Goal: Task Accomplishment & Management: Manage account settings

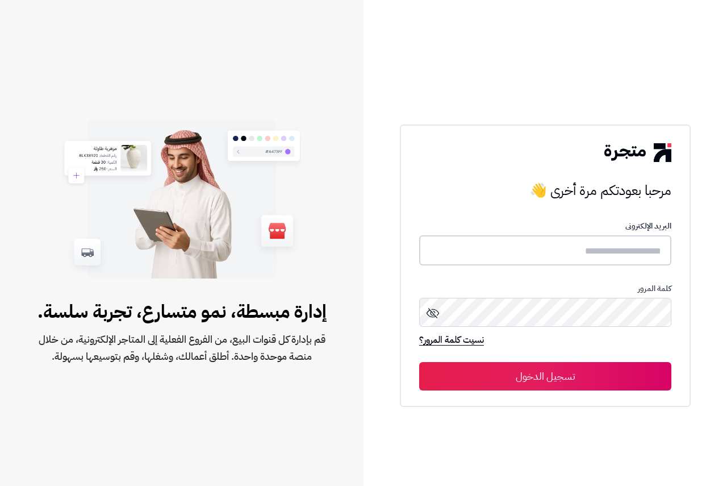
type input "**********"
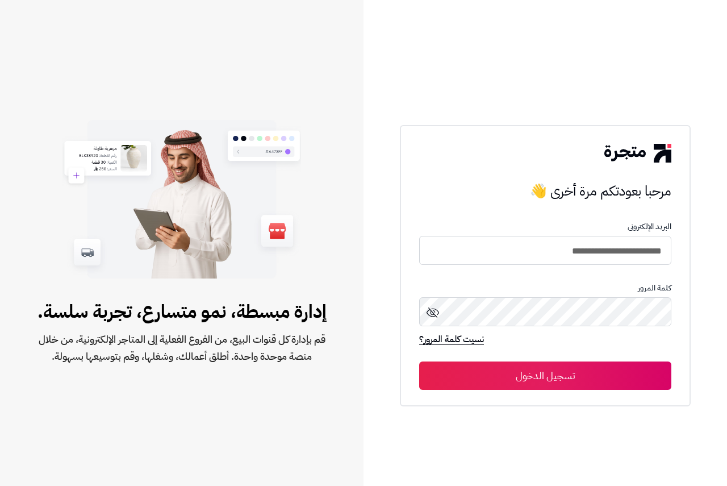
click at [570, 377] on button "تسجيل الدخول" at bounding box center [545, 375] width 252 height 28
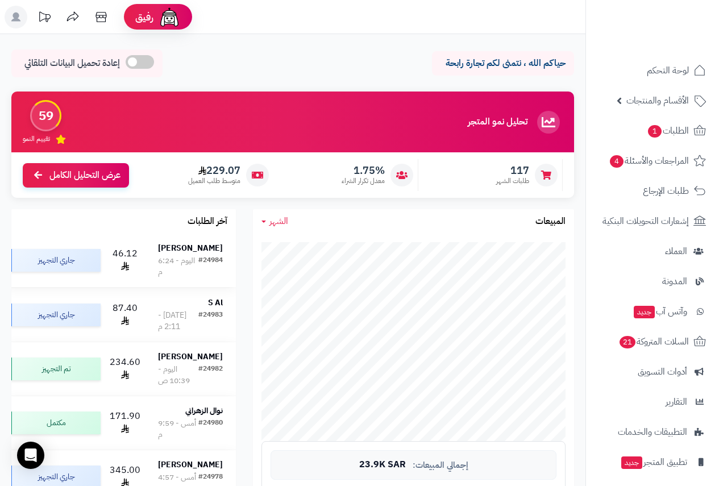
click at [231, 260] on td "عبدالعزيز الطريري #24984 اليوم - 6:24 م" at bounding box center [190, 259] width 91 height 53
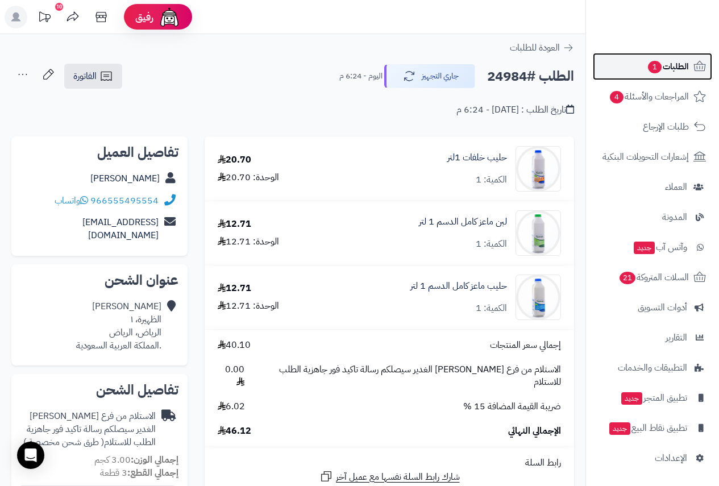
click at [679, 72] on span "الطلبات 1" at bounding box center [667, 67] width 42 height 16
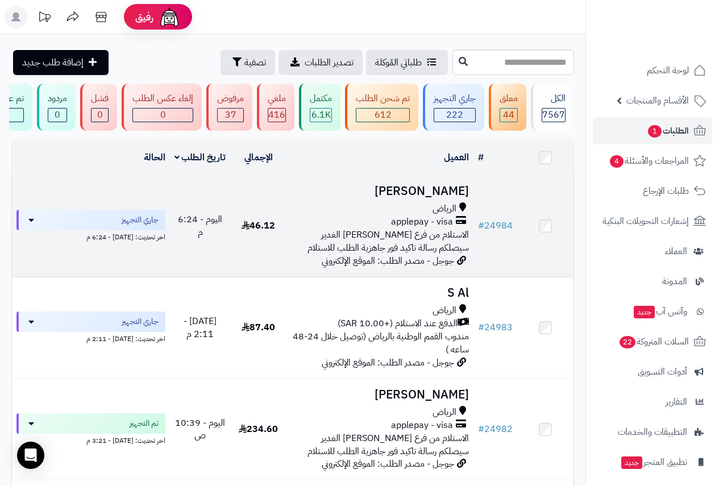
click at [429, 198] on h3 "[PERSON_NAME]" at bounding box center [380, 191] width 178 height 13
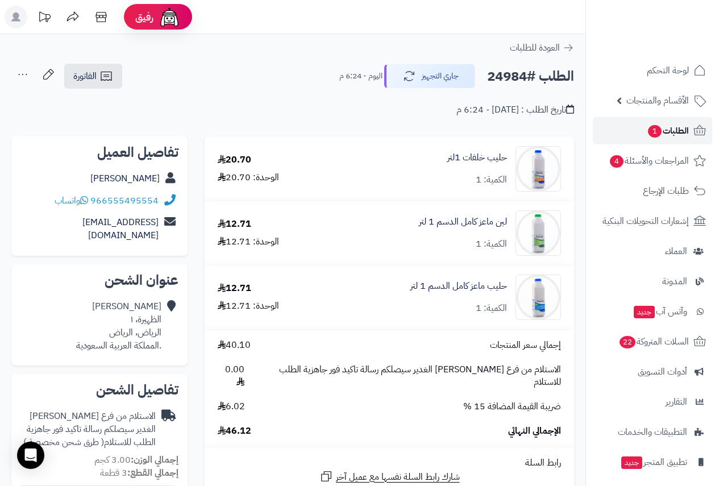
click at [662, 131] on span "الطلبات 1" at bounding box center [667, 131] width 42 height 16
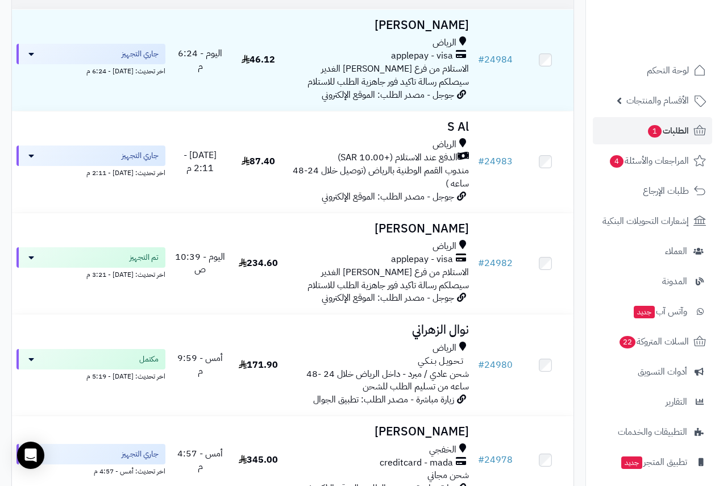
scroll to position [170, 0]
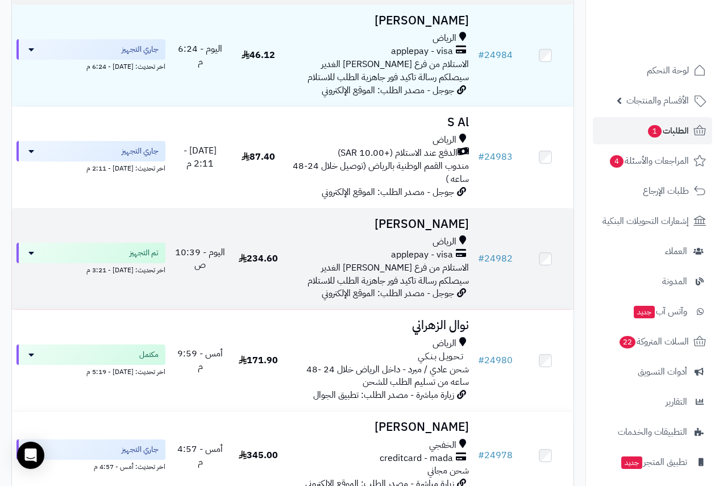
click at [391, 260] on div "applepay - visa" at bounding box center [380, 254] width 178 height 13
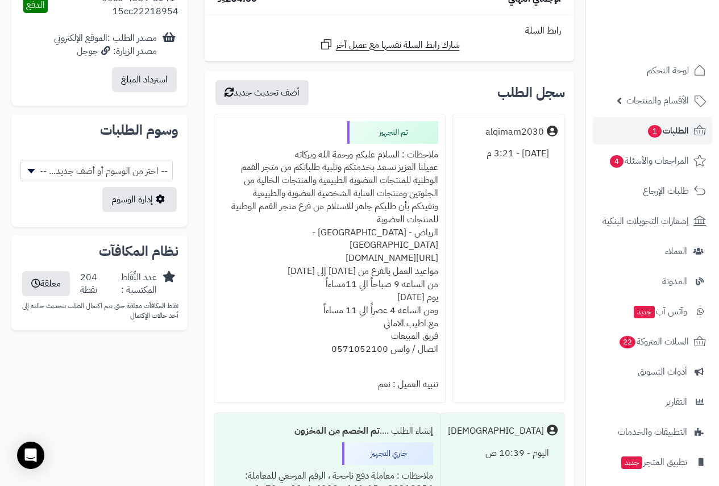
scroll to position [625, 0]
click at [385, 143] on div "ملاحظات : السلام عليكم ورحمة الله وبركاته عميلنا العزيز نسعد بخدمتكم وتلبية طلب…" at bounding box center [329, 258] width 217 height 230
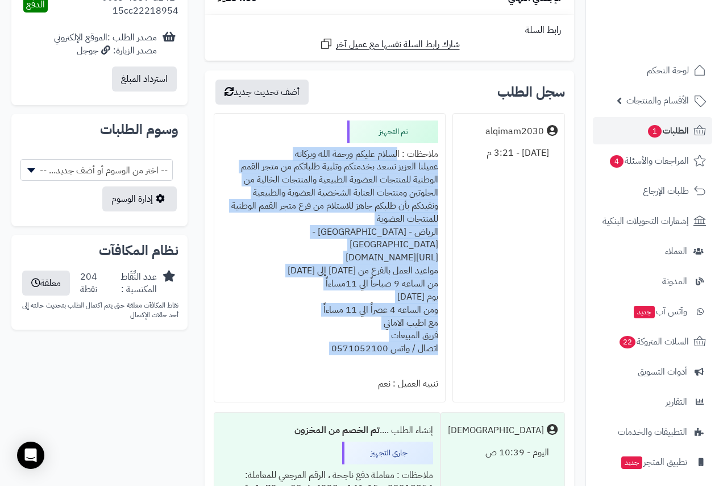
drag, startPoint x: 385, startPoint y: 140, endPoint x: 309, endPoint y: 324, distance: 198.7
click at [309, 324] on div "ملاحظات : السلام عليكم ورحمة الله وبركاته عميلنا العزيز نسعد بخدمتكم وتلبية طلب…" at bounding box center [329, 258] width 217 height 230
copy div "السلام عليكم ورحمة الله وبركاته عميلنا العزيز نسعد بخدمتكم وتلبية طلباتكم من مت…"
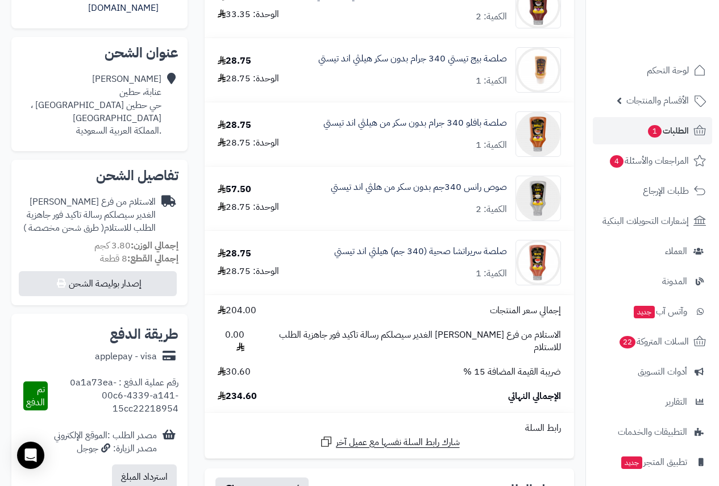
scroll to position [0, 0]
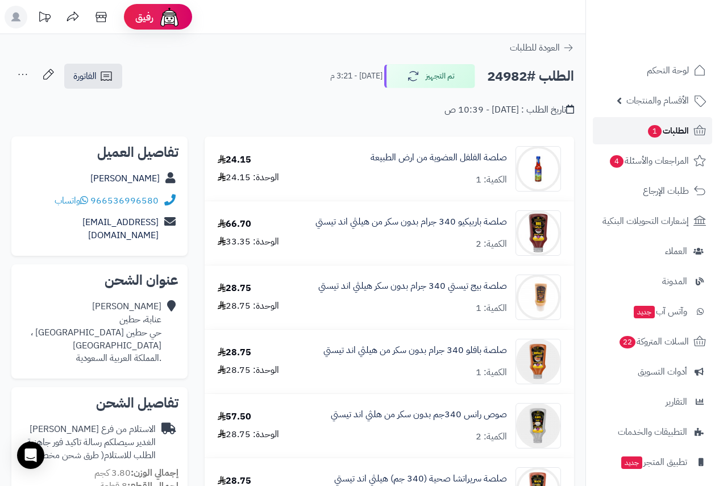
click at [664, 131] on span "الطلبات 1" at bounding box center [667, 131] width 42 height 16
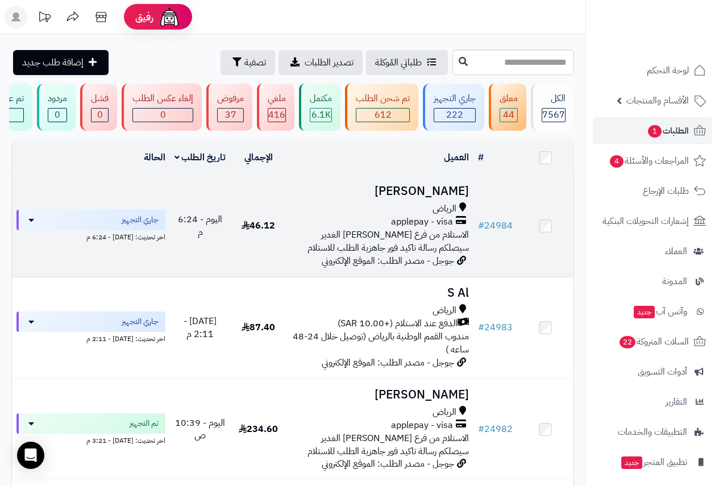
click at [439, 194] on h3 "[PERSON_NAME]" at bounding box center [380, 191] width 178 height 13
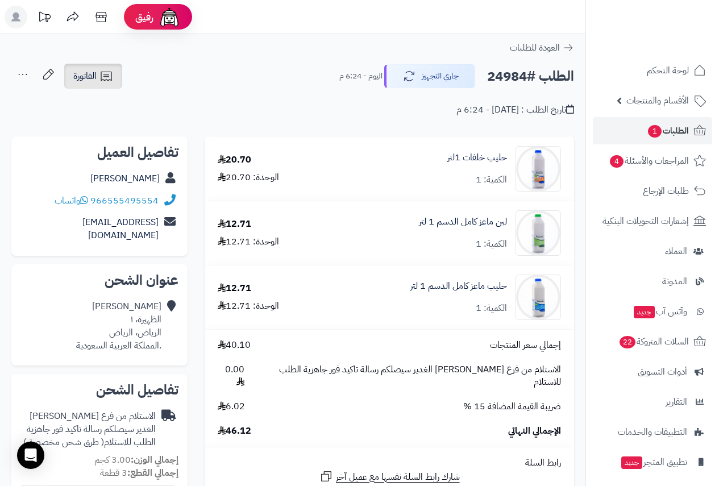
click at [87, 69] on span "الفاتورة" at bounding box center [84, 76] width 23 height 14
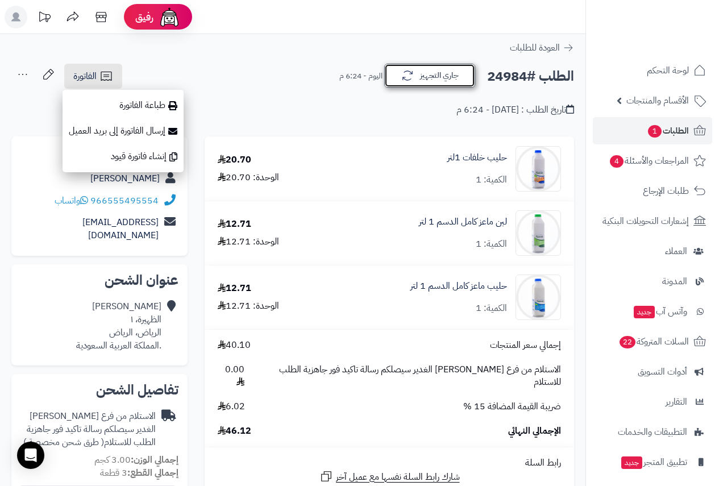
click at [443, 73] on button "جاري التجهيز" at bounding box center [429, 76] width 91 height 24
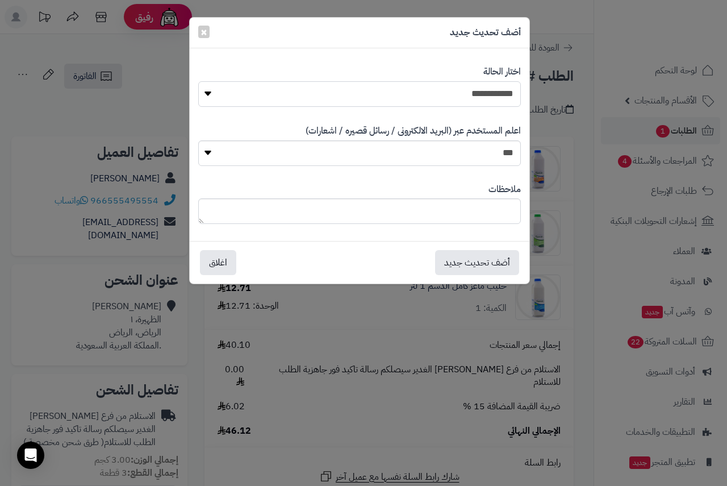
click at [469, 87] on select "**********" at bounding box center [359, 94] width 323 height 26
select select "**"
click at [198, 81] on select "**********" at bounding box center [359, 94] width 323 height 26
click at [493, 229] on div "ملاحظات" at bounding box center [359, 203] width 323 height 59
click at [494, 212] on textarea at bounding box center [359, 211] width 323 height 26
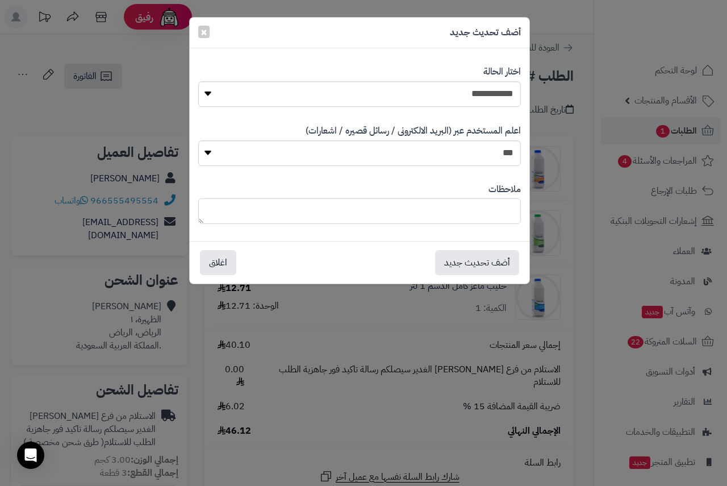
paste textarea "**********"
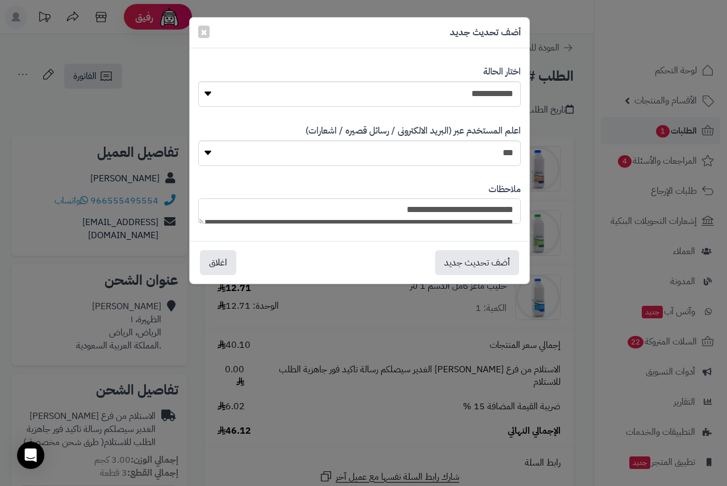
scroll to position [162, 0]
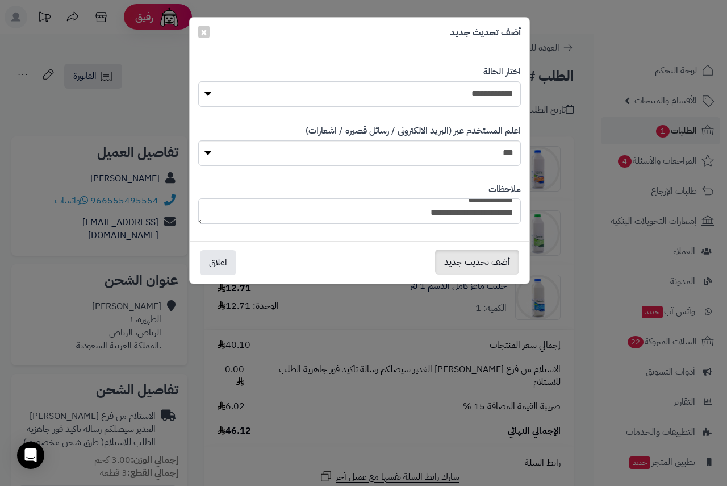
type textarea "**********"
click at [477, 260] on button "أضف تحديث جديد" at bounding box center [477, 261] width 84 height 25
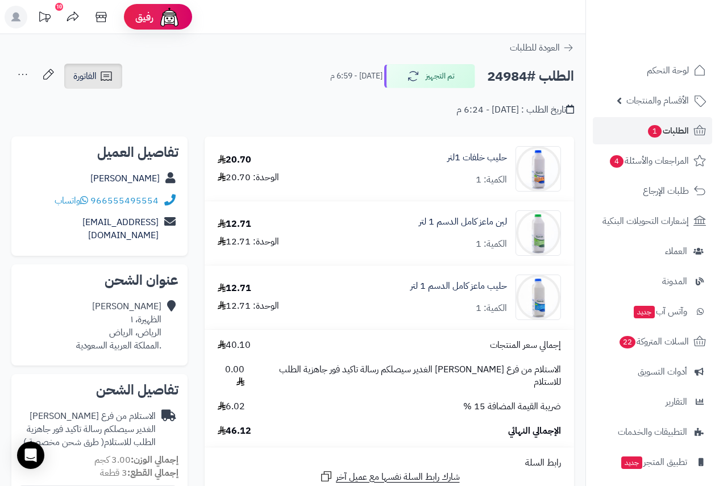
click at [99, 72] on link "الفاتورة" at bounding box center [93, 76] width 58 height 25
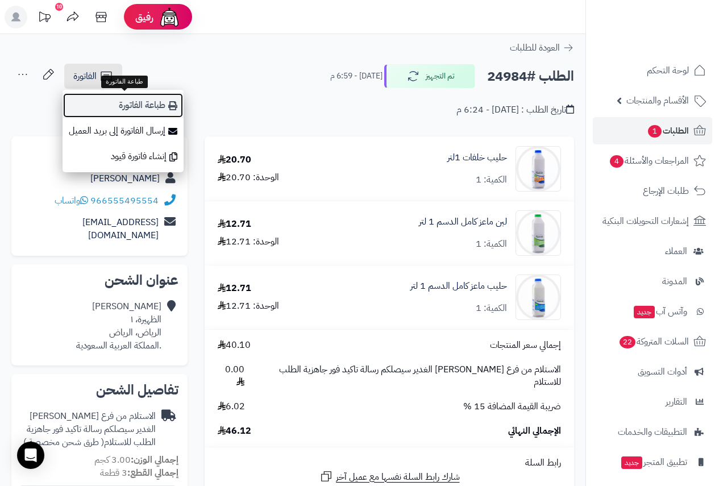
click at [136, 103] on link "طباعة الفاتورة" at bounding box center [122, 106] width 121 height 26
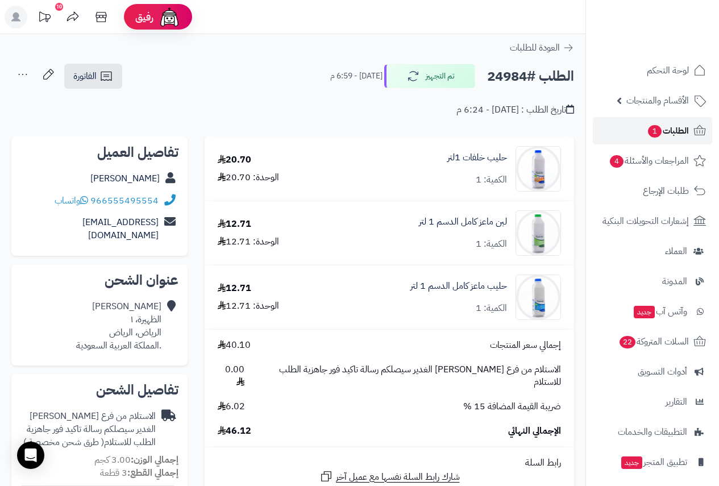
click at [670, 125] on span "الطلبات 1" at bounding box center [667, 131] width 42 height 16
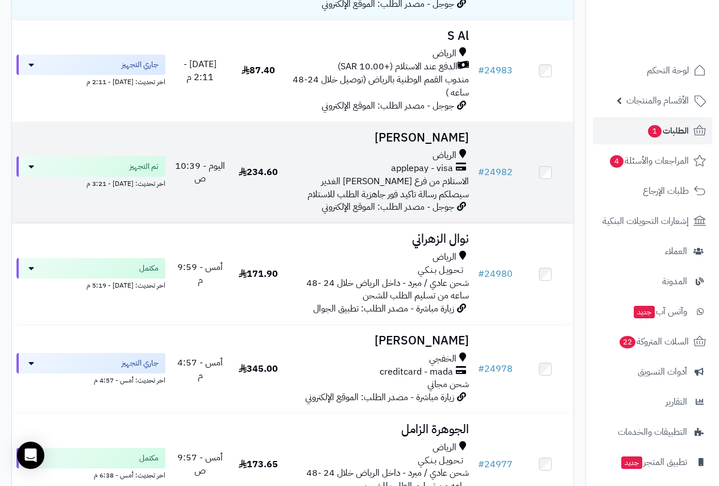
scroll to position [57, 0]
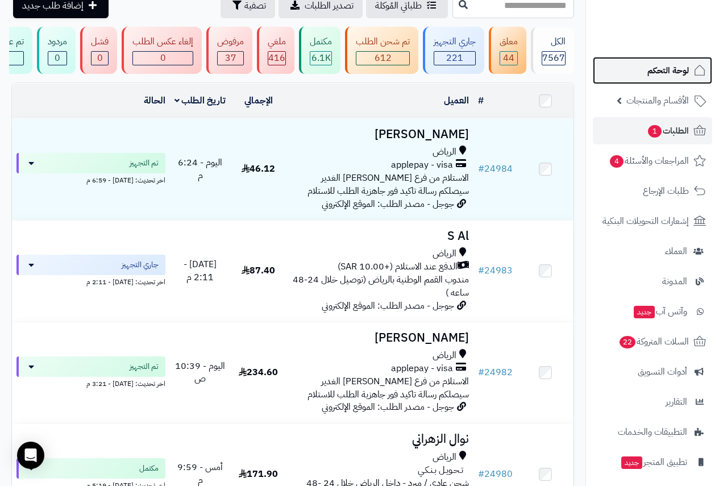
click at [655, 62] on link "لوحة التحكم" at bounding box center [652, 70] width 119 height 27
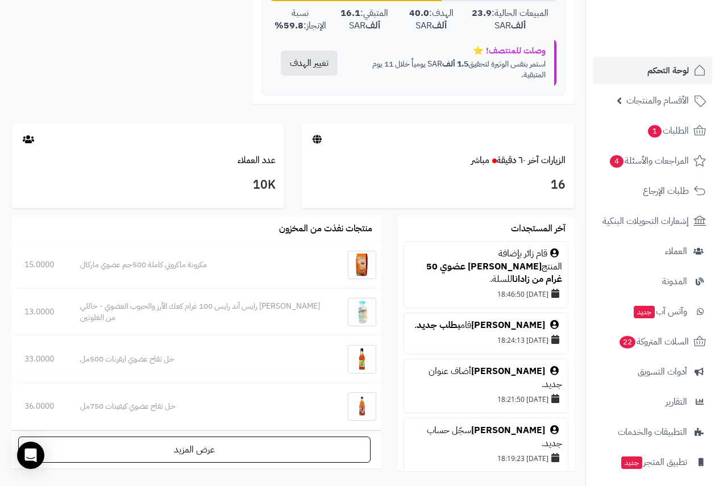
scroll to position [511, 0]
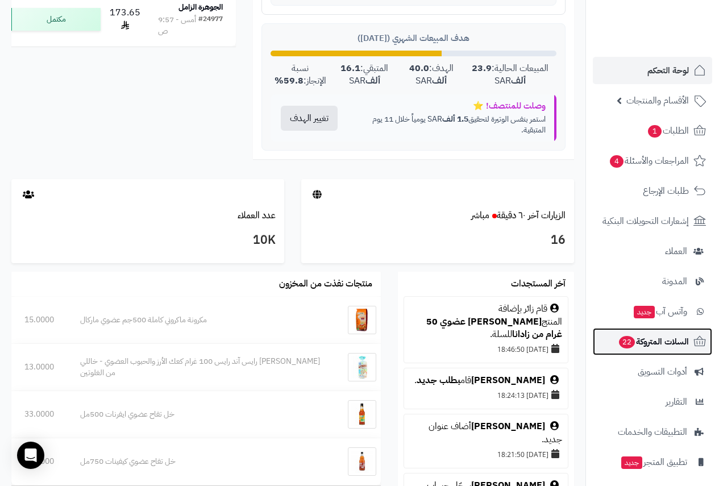
click at [638, 337] on span "السلات المتروكة 22" at bounding box center [653, 341] width 71 height 16
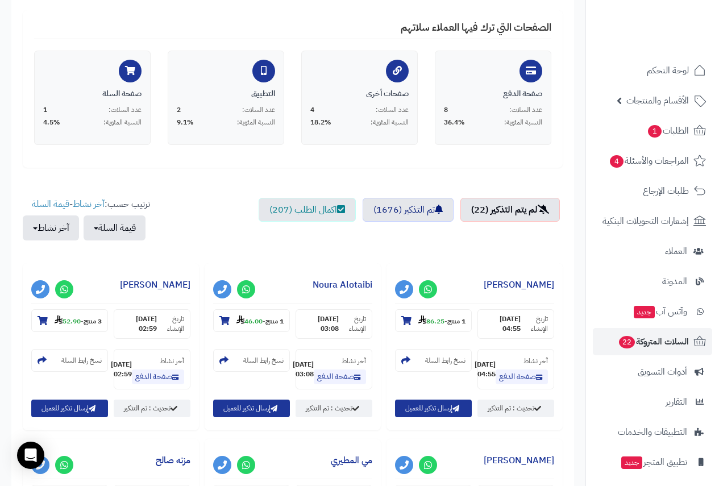
scroll to position [341, 0]
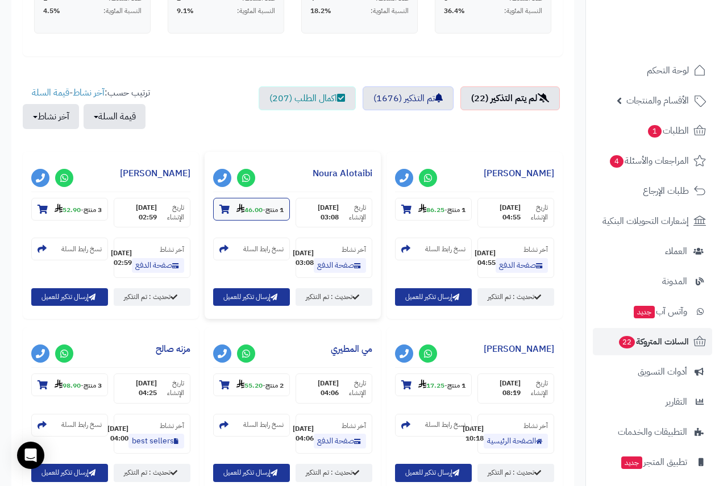
click at [222, 211] on icon at bounding box center [224, 209] width 10 height 9
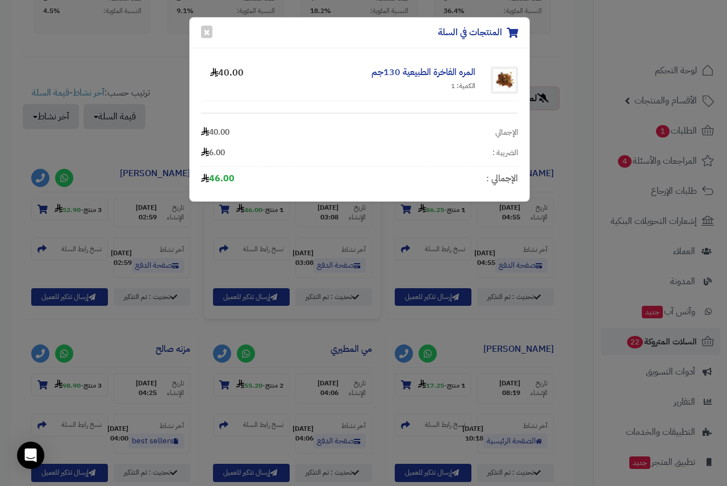
click at [107, 69] on div "المنتجات في السلة × المره الفاخرة الطبيعية 130جم الكمية: 1 40.00 الإجمالي 40.00…" at bounding box center [363, 243] width 727 height 486
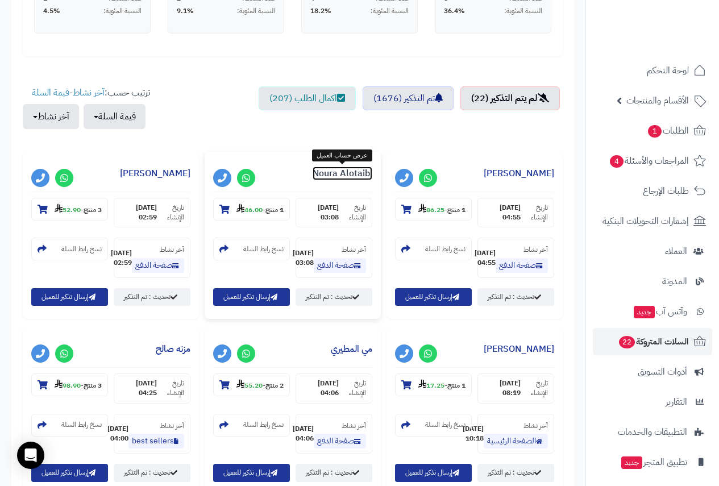
click at [357, 176] on link "Noura Alotaibi" at bounding box center [342, 173] width 60 height 14
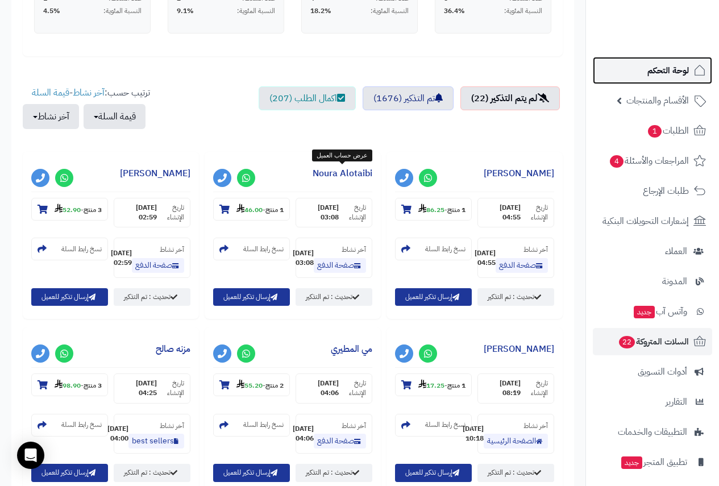
click at [660, 69] on span "لوحة التحكم" at bounding box center [667, 70] width 41 height 16
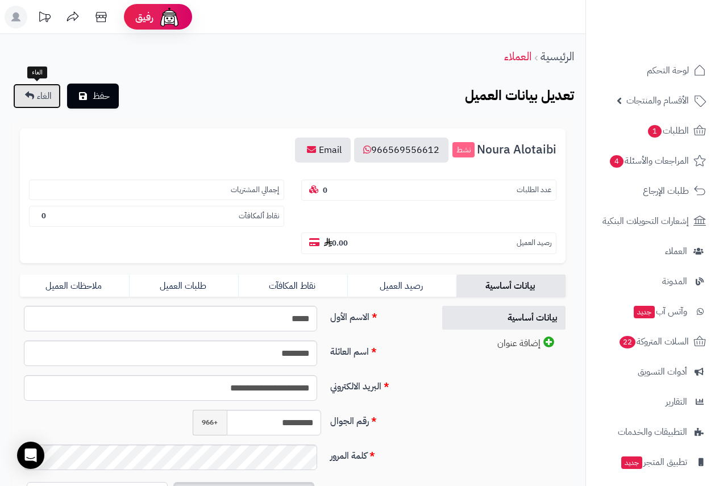
click at [26, 93] on icon at bounding box center [29, 95] width 9 height 9
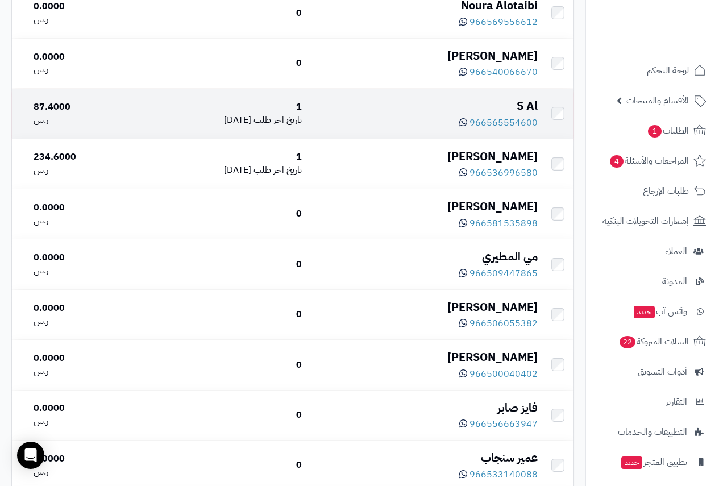
scroll to position [227, 0]
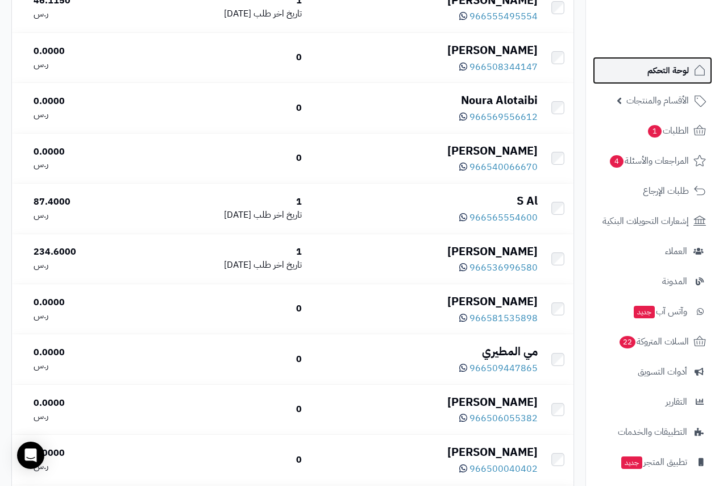
click at [669, 73] on span "لوحة التحكم" at bounding box center [667, 70] width 41 height 16
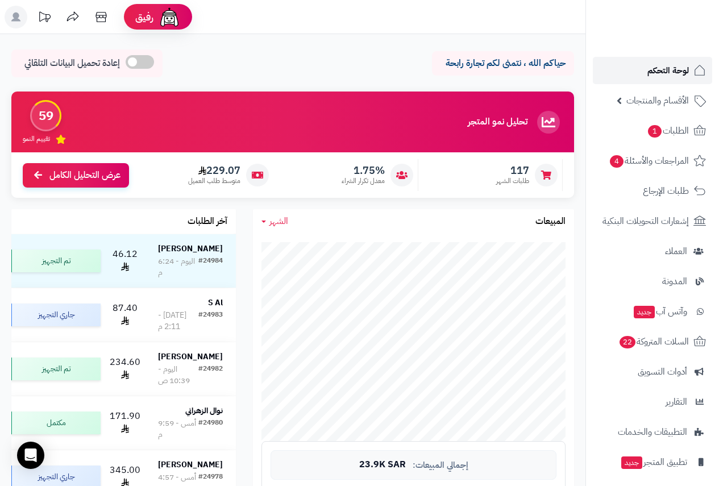
click at [676, 74] on span "لوحة التحكم" at bounding box center [667, 70] width 41 height 16
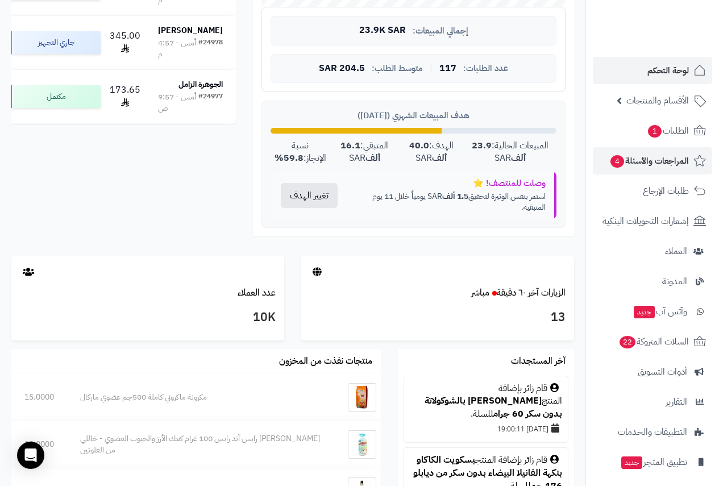
scroll to position [341, 0]
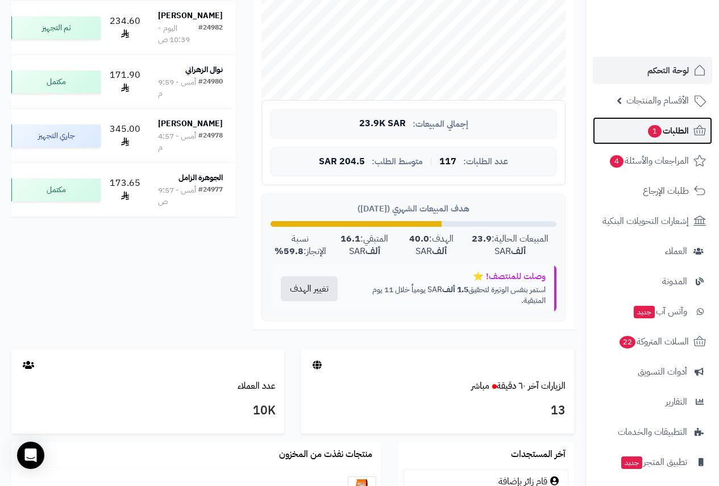
click at [661, 132] on span "الطلبات 1" at bounding box center [667, 131] width 42 height 16
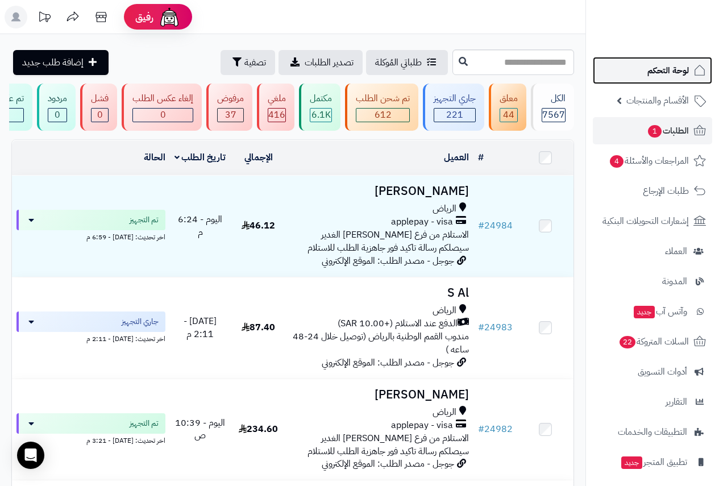
click at [673, 72] on span "لوحة التحكم" at bounding box center [667, 70] width 41 height 16
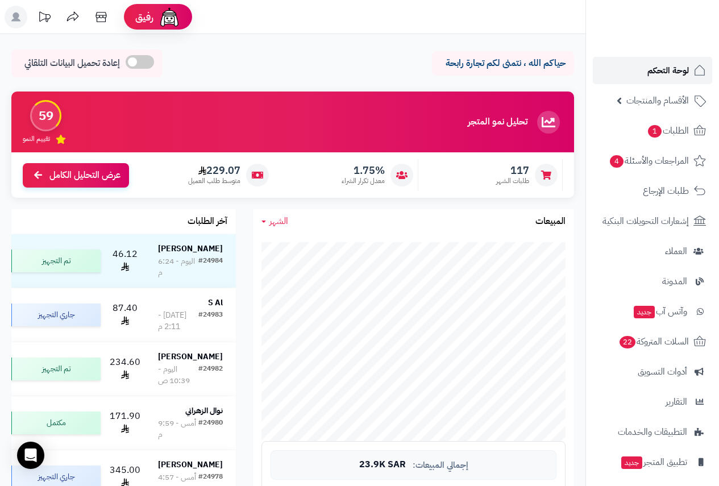
click at [662, 70] on span "لوحة التحكم" at bounding box center [667, 70] width 41 height 16
click at [665, 66] on span "لوحة التحكم" at bounding box center [667, 70] width 41 height 16
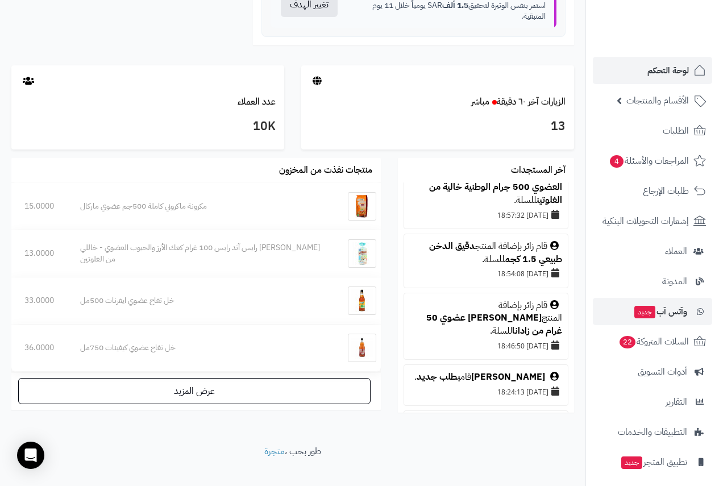
scroll to position [227, 0]
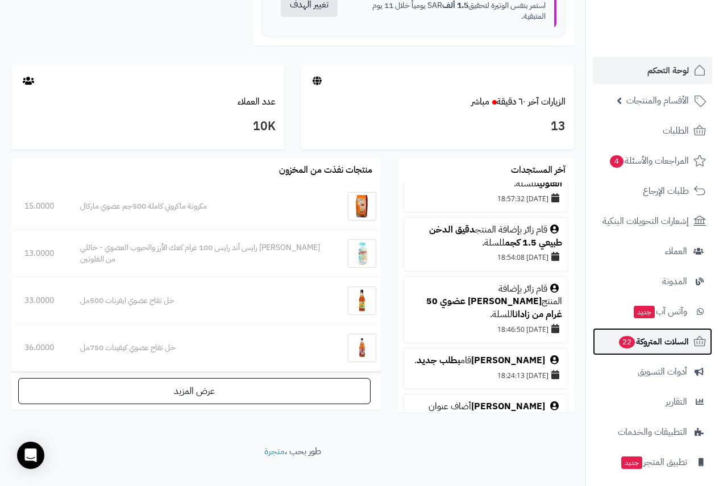
click at [636, 335] on span "السلات المتروكة 22" at bounding box center [653, 341] width 71 height 16
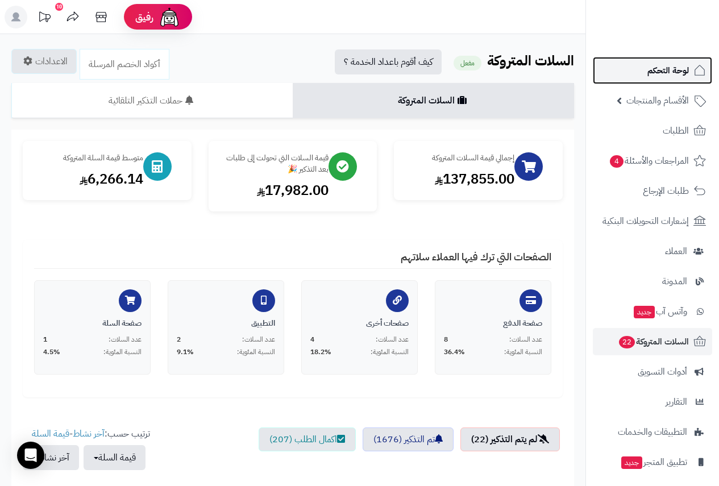
click at [674, 65] on span "لوحة التحكم" at bounding box center [667, 70] width 41 height 16
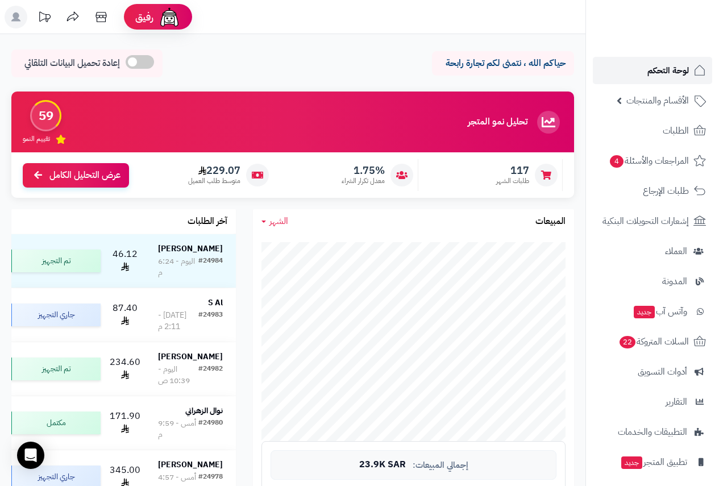
click at [675, 70] on span "لوحة التحكم" at bounding box center [667, 70] width 41 height 16
click at [657, 101] on span "الأقسام والمنتجات" at bounding box center [657, 101] width 62 height 16
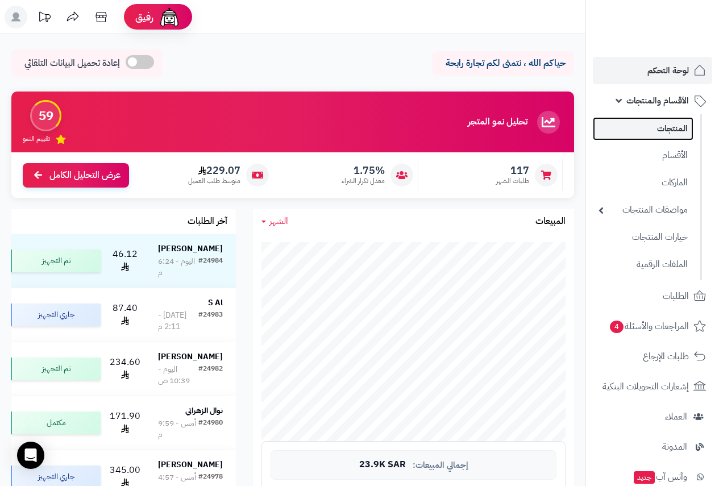
click at [665, 128] on link "المنتجات" at bounding box center [643, 128] width 101 height 23
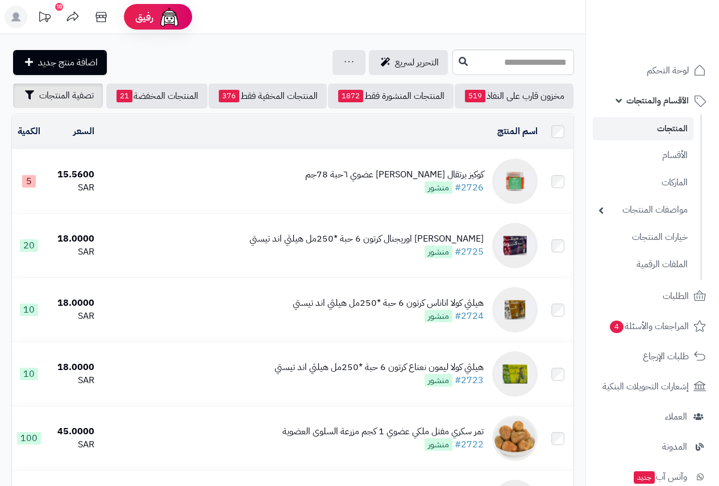
scroll to position [0, -187]
click at [57, 92] on span "تصفية المنتجات" at bounding box center [66, 96] width 55 height 14
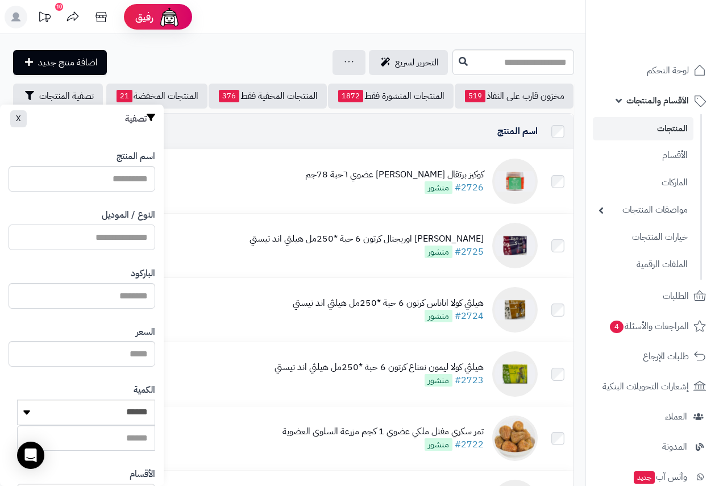
click at [126, 232] on input "النوع / الموديل" at bounding box center [82, 237] width 147 height 26
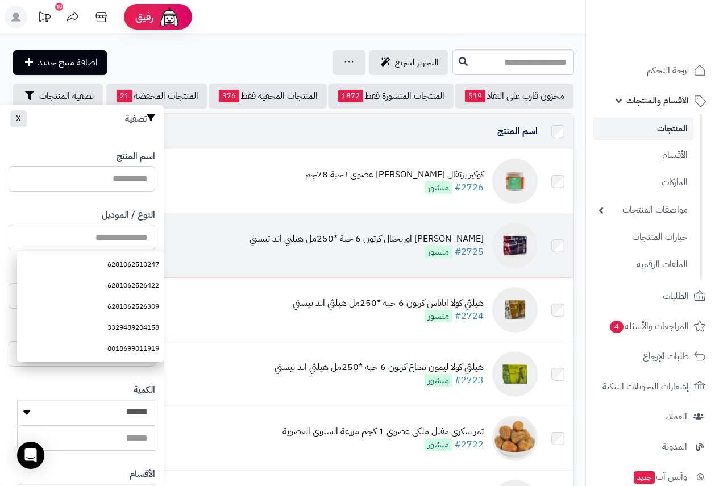
paste input "**********"
type input "**********"
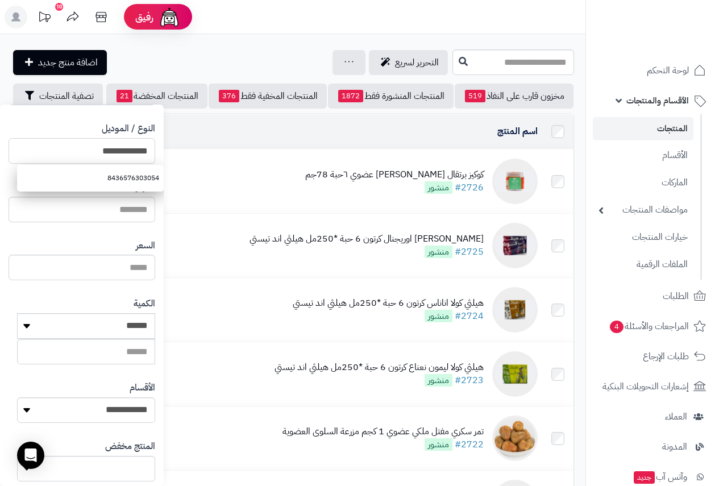
scroll to position [209, 0]
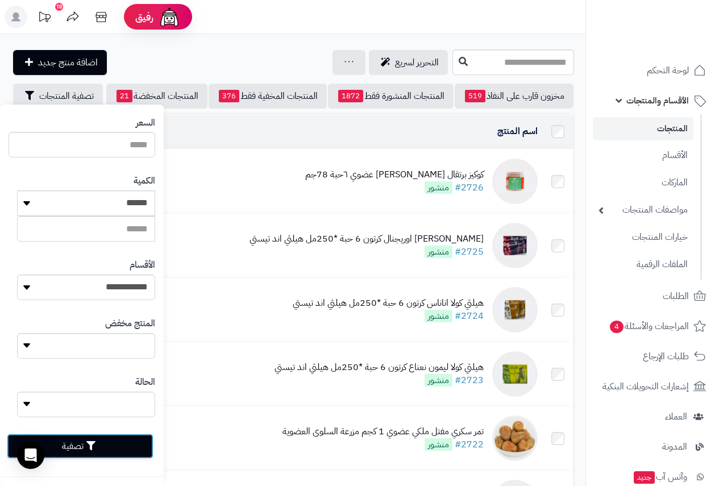
click at [126, 444] on button "تصفية" at bounding box center [80, 445] width 147 height 25
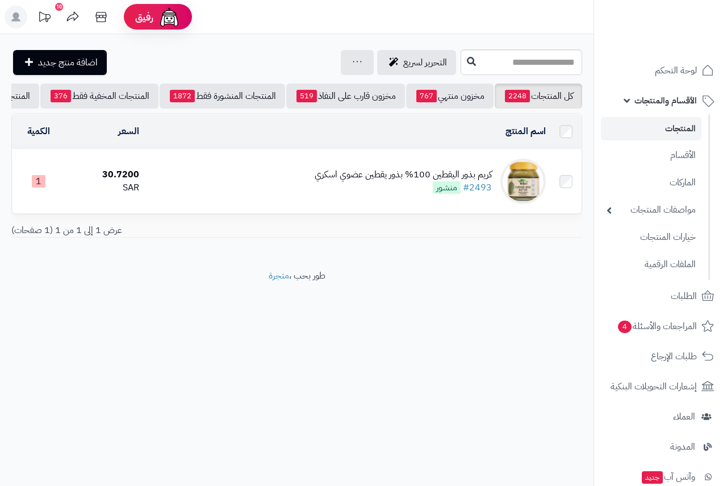
click at [353, 181] on div "كريم بذور اليقطين 100% بذور يقطين عضوي اسكري" at bounding box center [403, 174] width 177 height 13
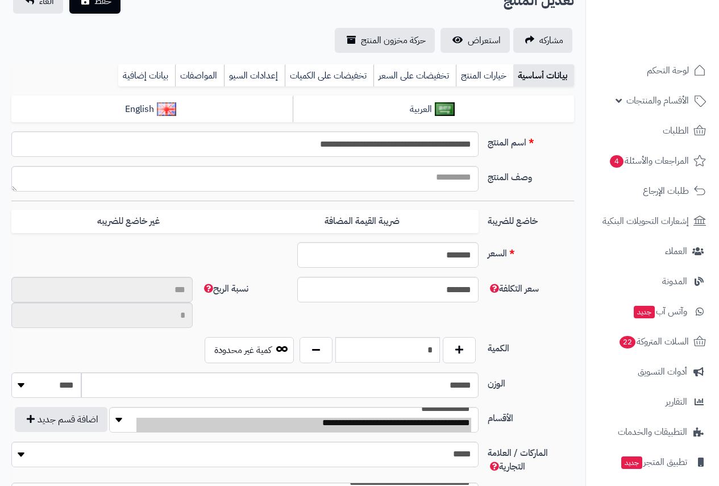
scroll to position [227, 0]
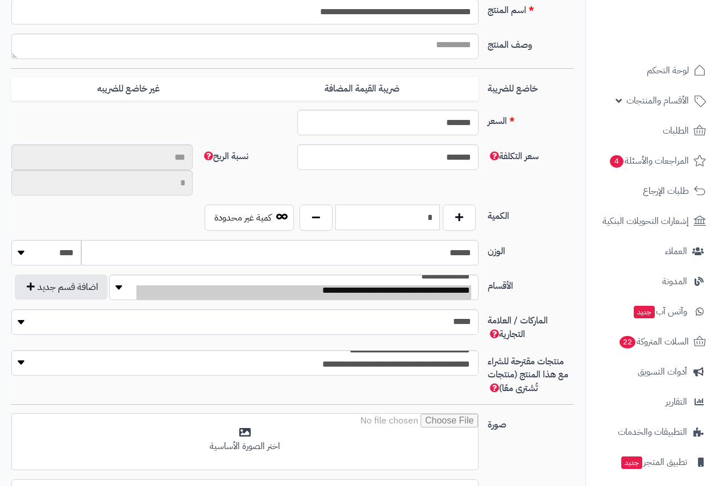
drag, startPoint x: 422, startPoint y: 220, endPoint x: 432, endPoint y: 220, distance: 10.2
click at [432, 220] on input "*" at bounding box center [387, 218] width 105 height 26
type input "******"
type input "*********"
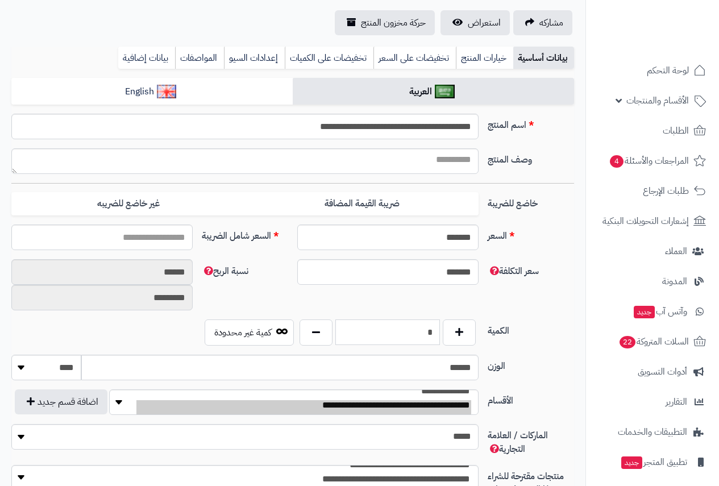
scroll to position [0, 0]
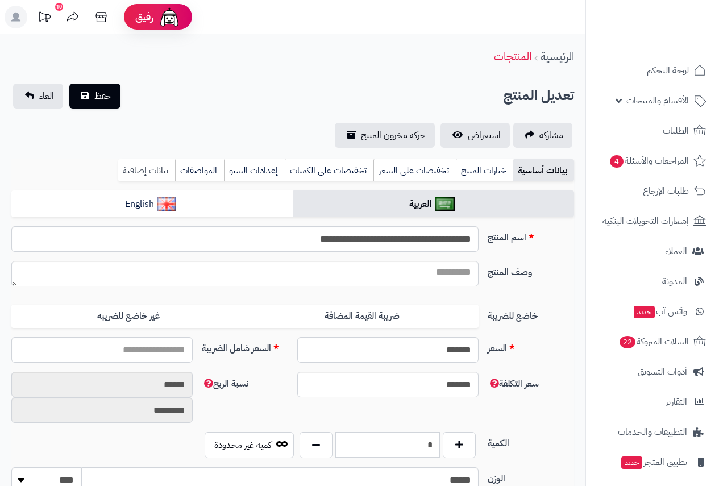
type input "*"
click at [144, 166] on link "بيانات إضافية" at bounding box center [146, 170] width 57 height 23
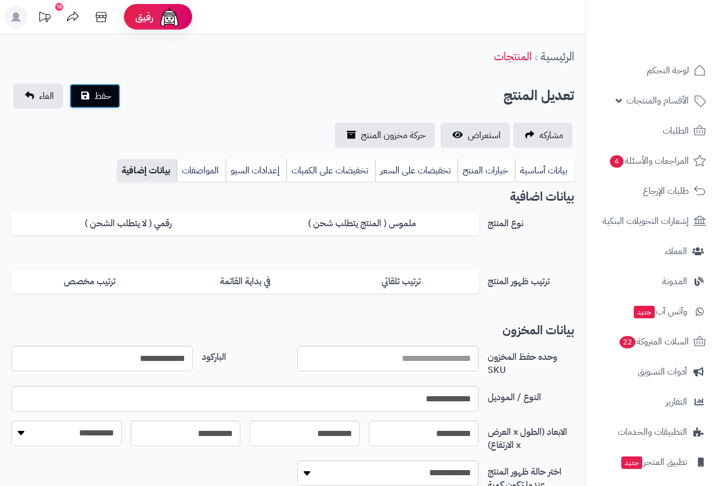
click at [101, 98] on span "حفظ" at bounding box center [102, 96] width 17 height 14
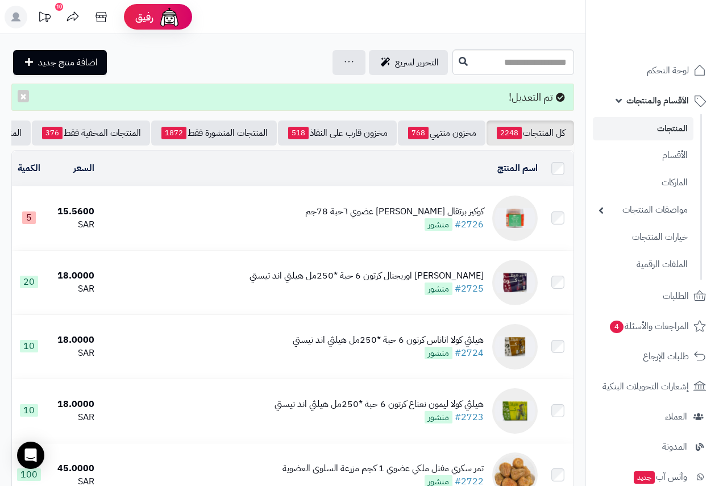
scroll to position [0, -187]
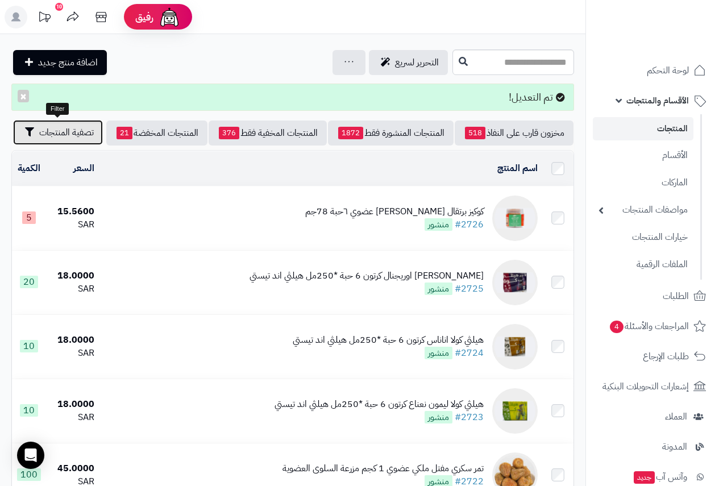
click at [73, 133] on span "تصفية المنتجات" at bounding box center [66, 133] width 55 height 14
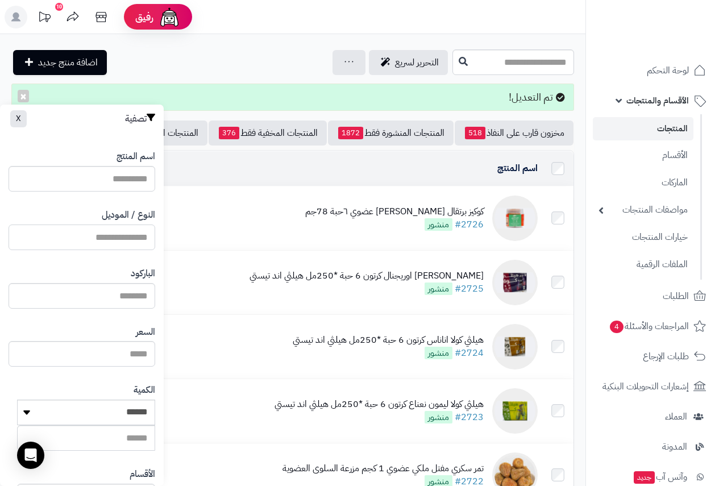
click at [103, 235] on input "النوع / الموديل" at bounding box center [82, 237] width 147 height 26
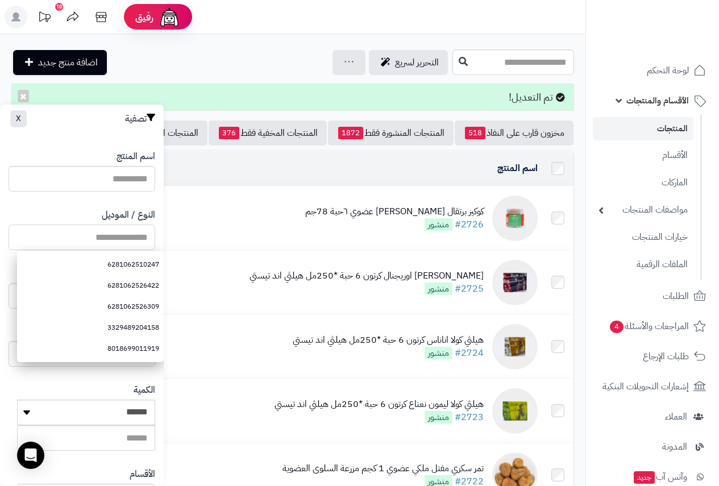
paste input "**********"
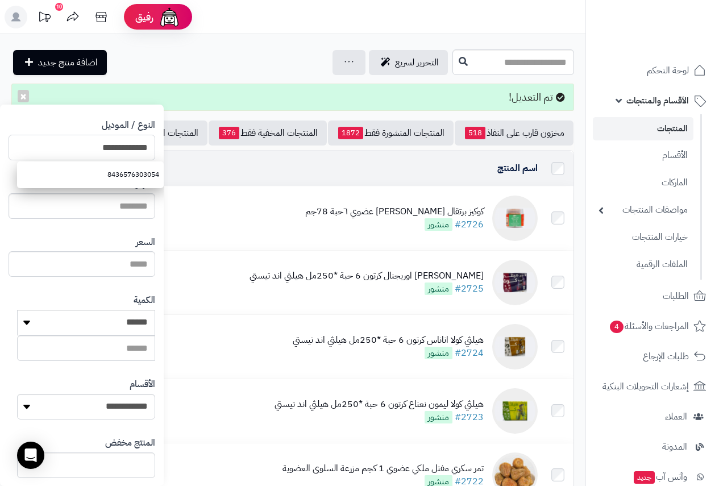
scroll to position [209, 0]
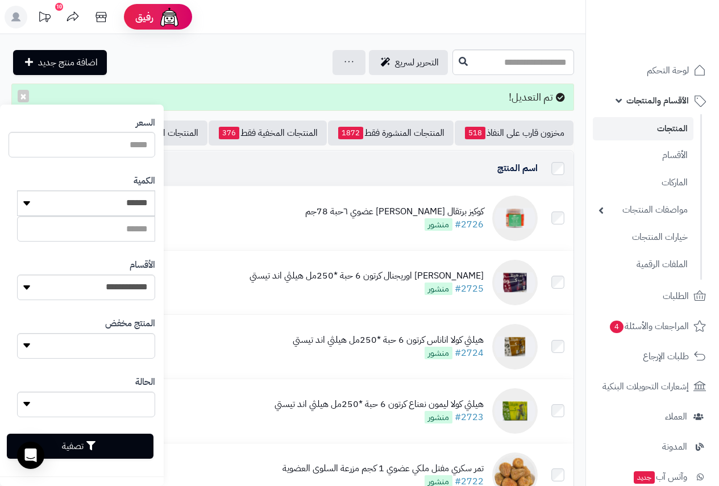
type input "**********"
click at [112, 452] on button "تصفية" at bounding box center [80, 445] width 147 height 25
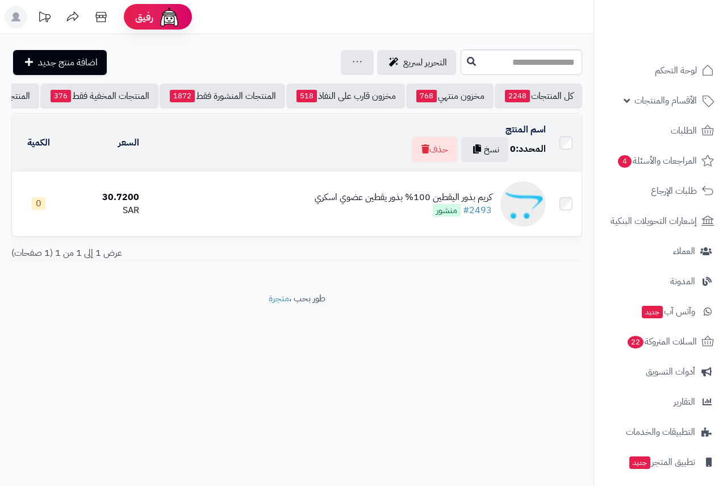
click at [445, 204] on div "كريم بذور اليقطين 100% بذور يقطين عضوي اسكري" at bounding box center [403, 197] width 177 height 13
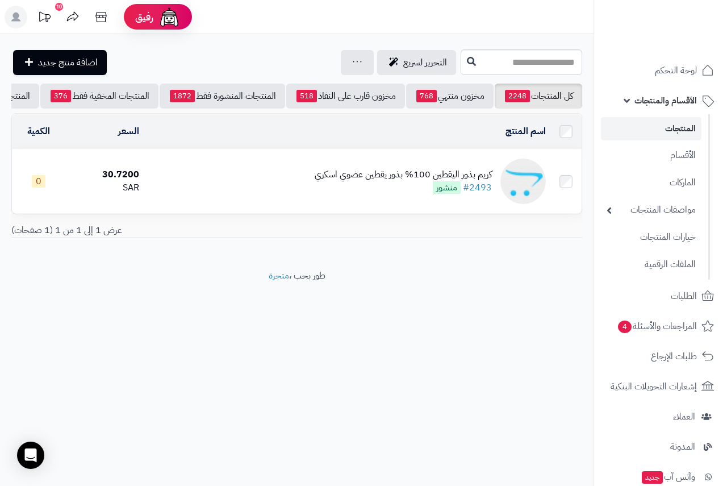
click at [440, 202] on td "كريم بذور اليقطين 100% بذور يقطين عضوي اسكري #2493 منشور" at bounding box center [347, 181] width 407 height 64
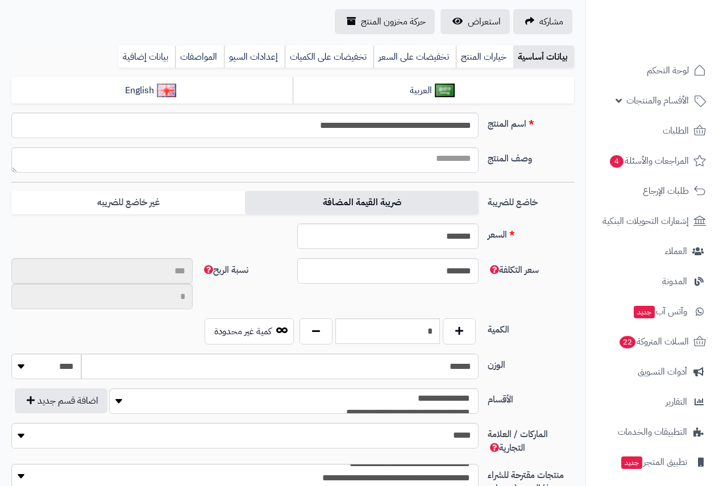
scroll to position [37, 0]
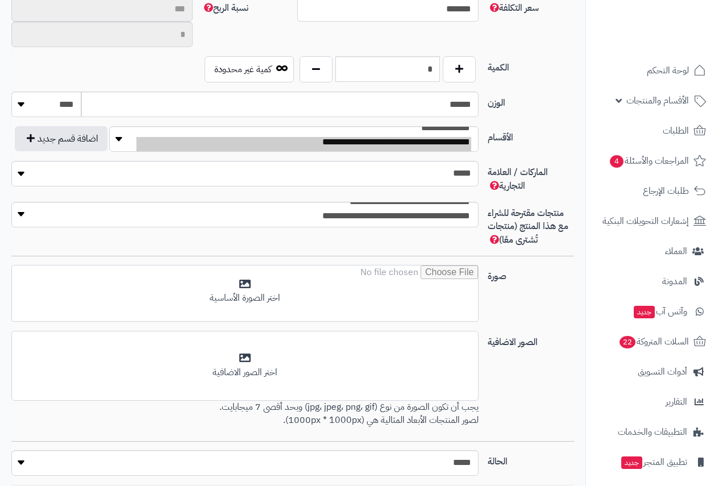
type input "******"
type input "*********"
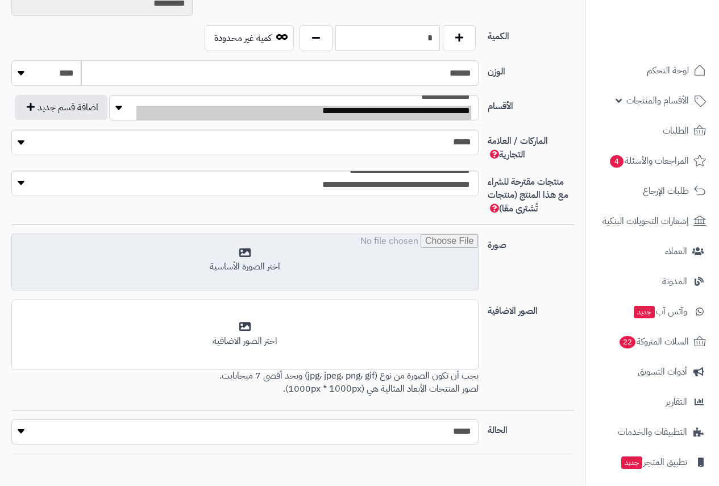
click at [247, 253] on input "file" at bounding box center [245, 262] width 466 height 57
type input "**********"
type input "*****"
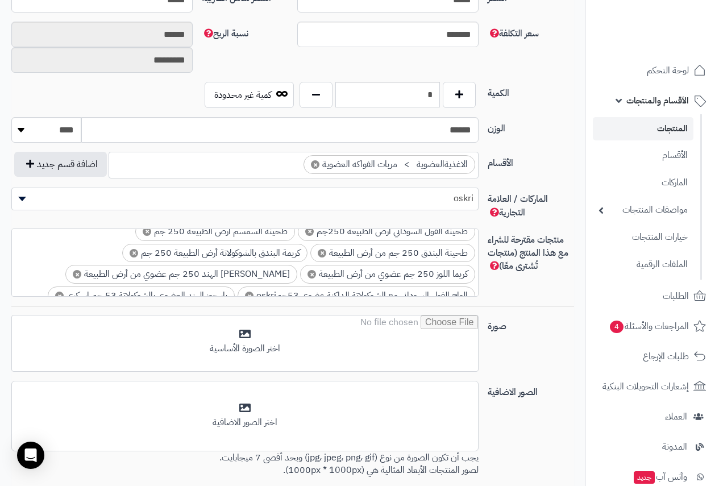
scroll to position [23, 0]
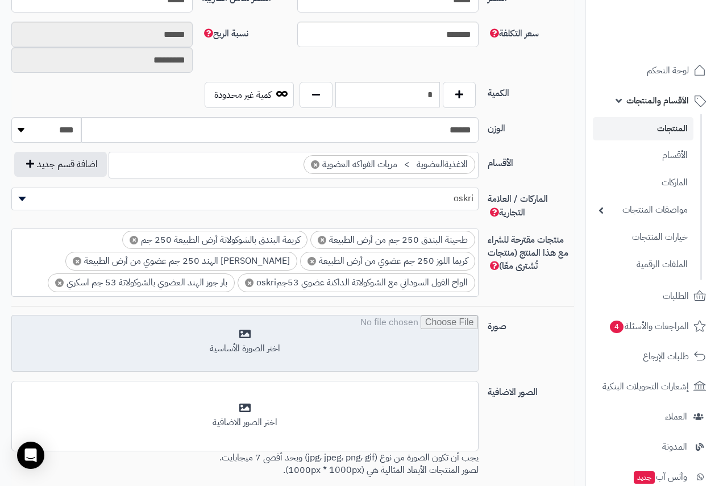
click at [251, 341] on input "file" at bounding box center [245, 343] width 466 height 57
click at [255, 343] on input "file" at bounding box center [245, 343] width 466 height 57
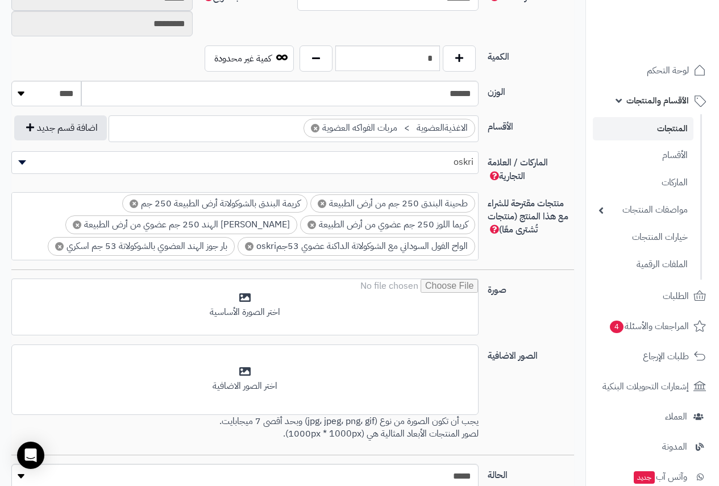
scroll to position [617, 0]
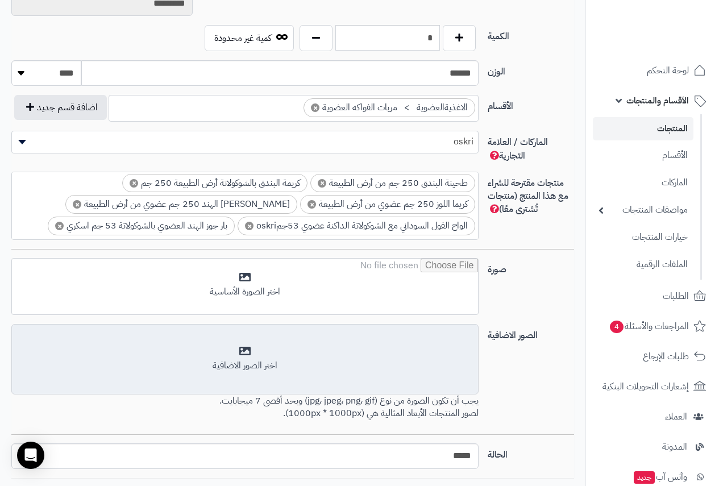
click at [247, 362] on div "اختر الصور الاضافية" at bounding box center [245, 365] width 452 height 13
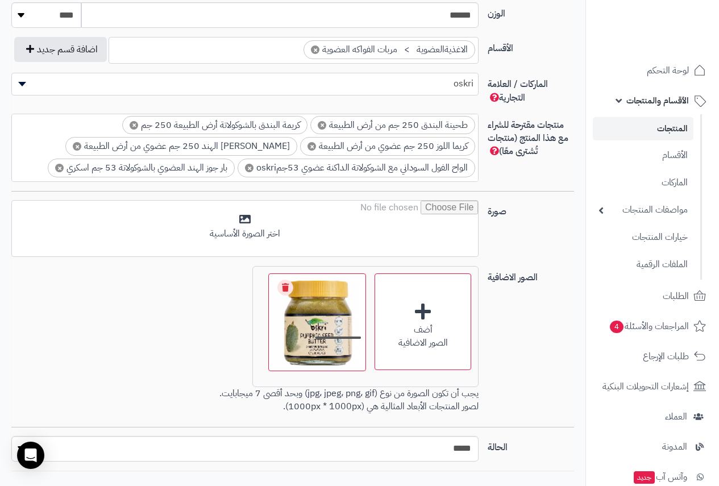
scroll to position [731, 0]
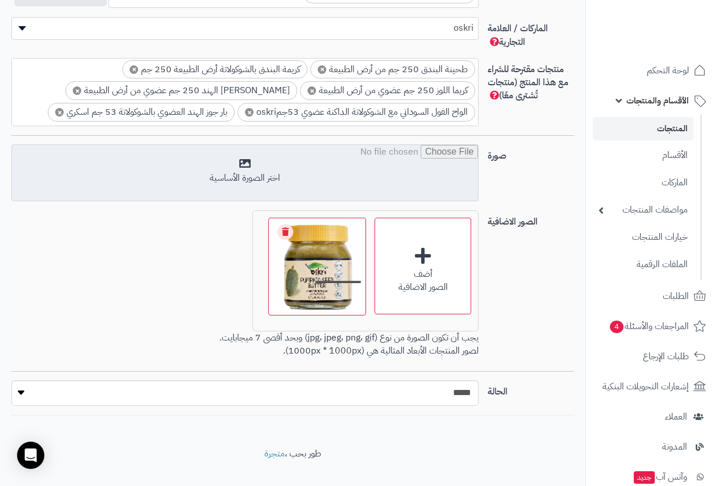
click at [247, 164] on input "file" at bounding box center [245, 173] width 466 height 57
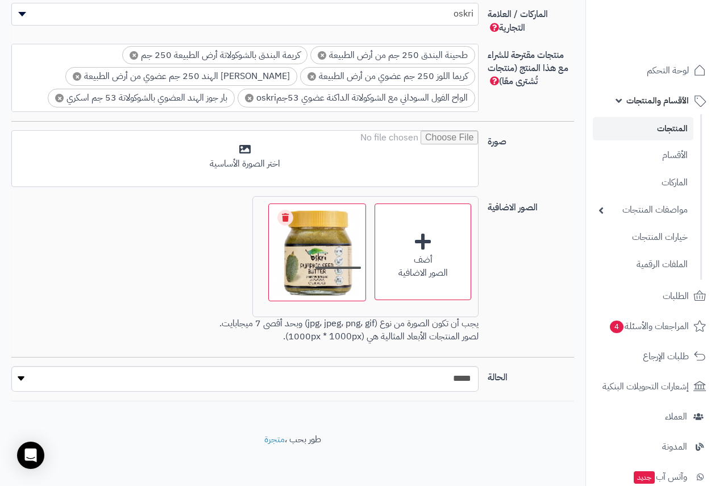
scroll to position [749, 0]
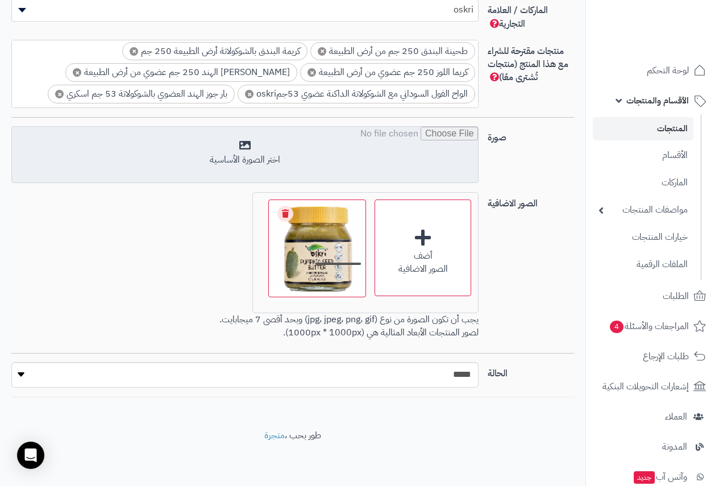
click at [233, 142] on input "file" at bounding box center [245, 155] width 466 height 57
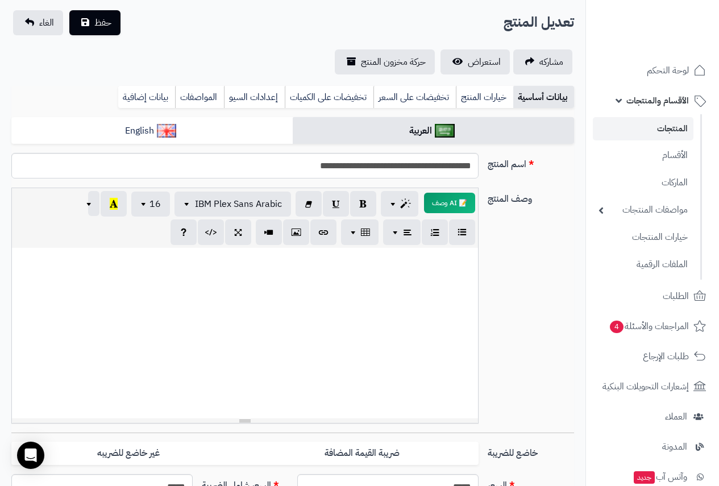
scroll to position [0, 0]
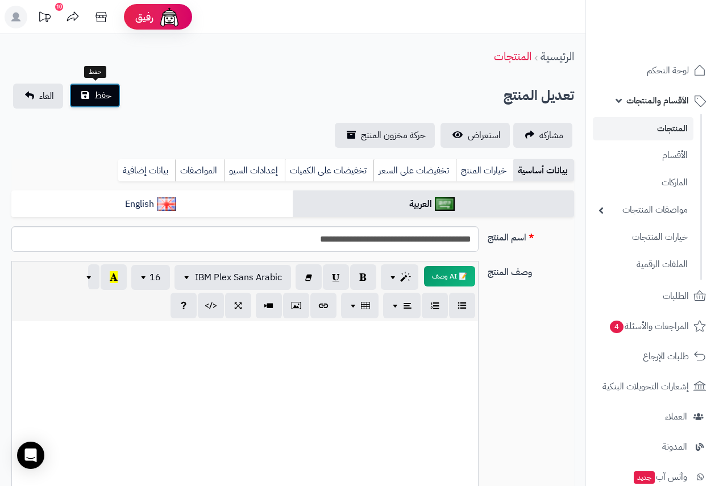
click at [97, 97] on span "حفظ" at bounding box center [102, 96] width 17 height 14
click at [110, 93] on span "حفظ" at bounding box center [102, 96] width 17 height 14
click at [98, 97] on span "حفظ" at bounding box center [102, 96] width 17 height 14
click at [93, 93] on button "حفظ" at bounding box center [94, 95] width 51 height 25
click at [96, 95] on span "حفظ" at bounding box center [102, 96] width 17 height 14
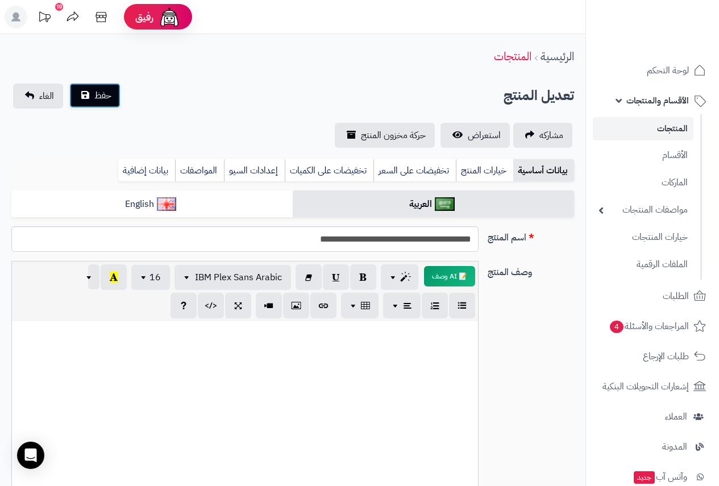
click at [96, 95] on span "حفظ" at bounding box center [102, 96] width 17 height 14
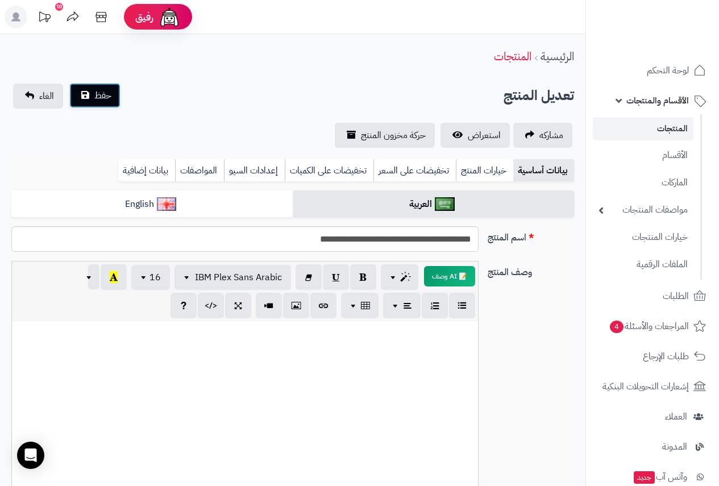
click at [96, 95] on span "حفظ" at bounding box center [102, 96] width 17 height 14
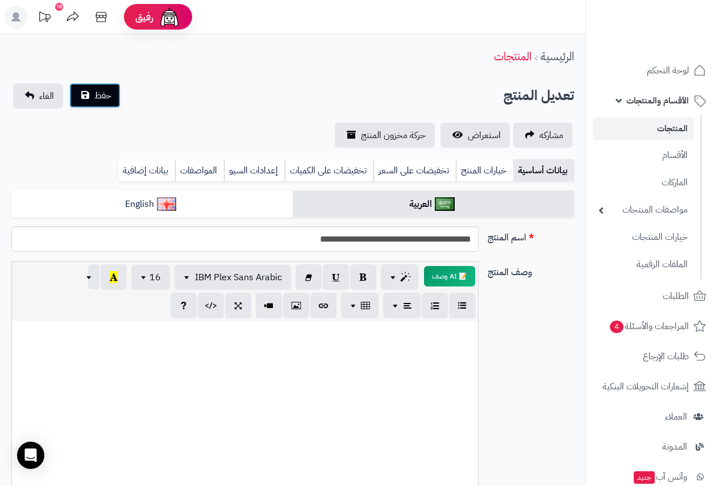
click at [96, 95] on span "حفظ" at bounding box center [102, 96] width 17 height 14
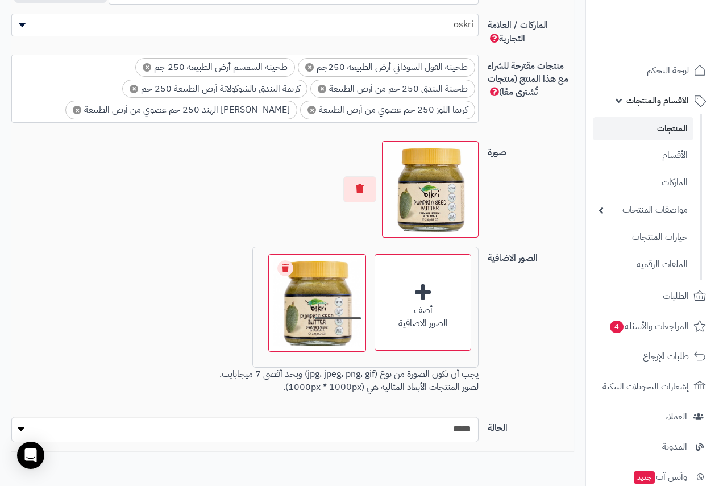
scroll to position [789, 0]
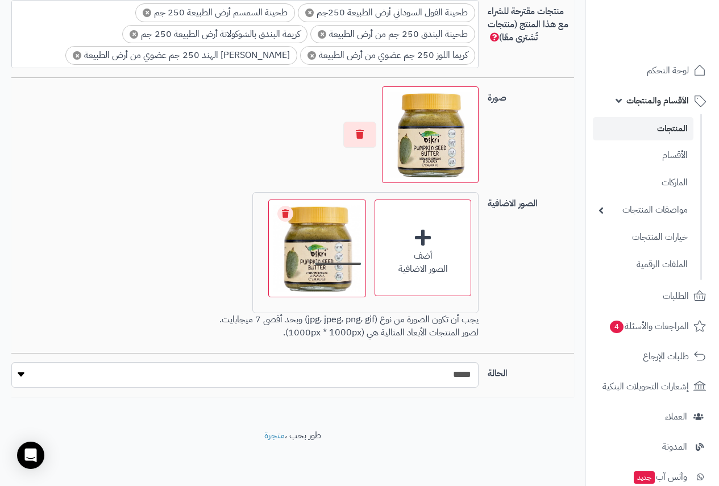
drag, startPoint x: 287, startPoint y: 214, endPoint x: 310, endPoint y: 38, distance: 177.6
click at [287, 214] on link "Cancel upload" at bounding box center [285, 214] width 16 height 16
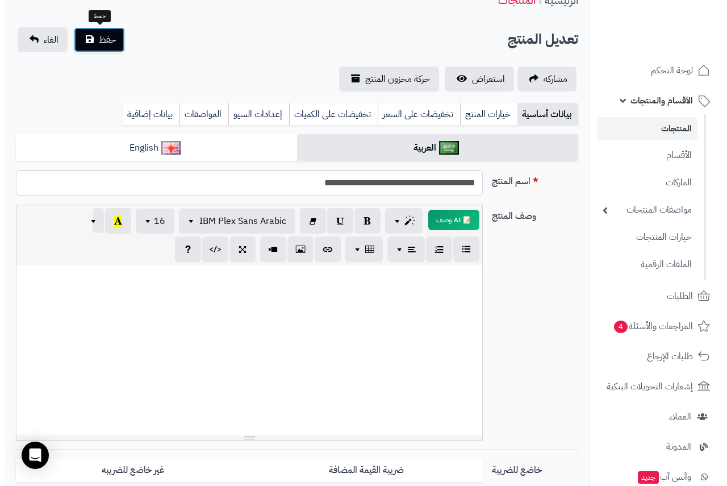
scroll to position [0, 0]
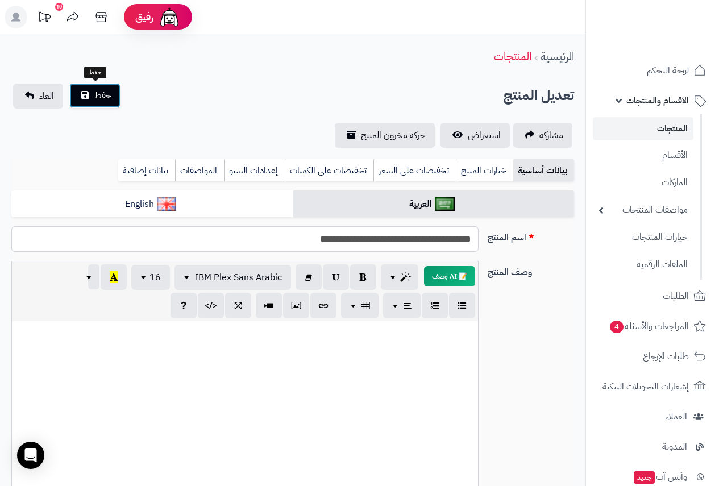
click at [102, 96] on span "حفظ" at bounding box center [102, 96] width 17 height 14
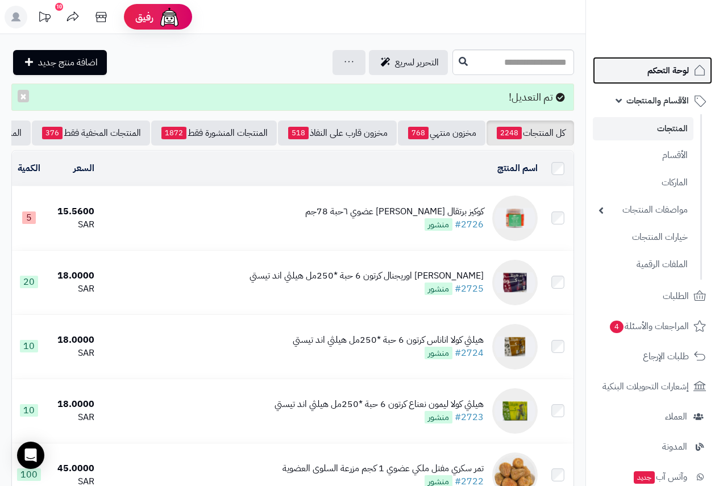
click at [674, 70] on span "لوحة التحكم" at bounding box center [667, 70] width 41 height 16
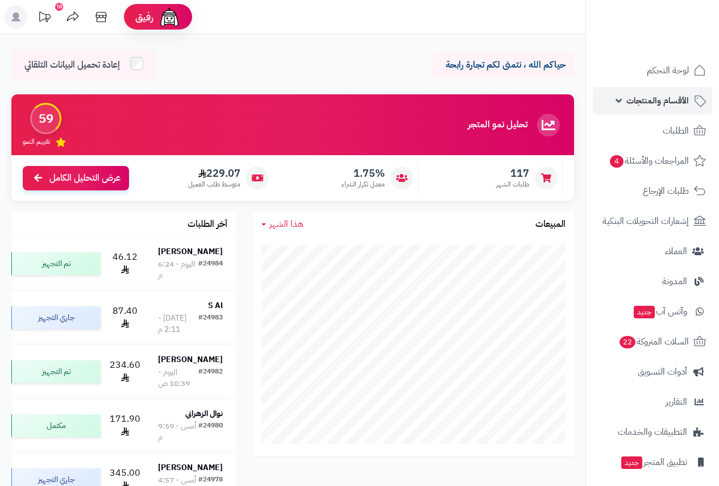
click at [669, 102] on span "الأقسام والمنتجات" at bounding box center [657, 101] width 62 height 16
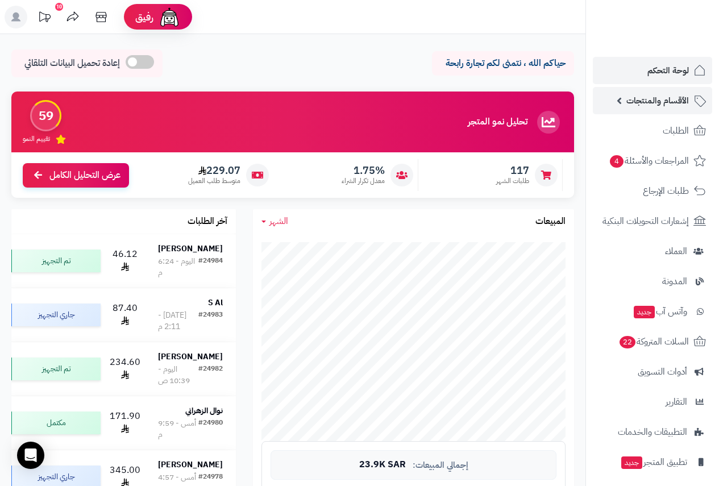
click at [660, 109] on link "الأقسام والمنتجات" at bounding box center [652, 100] width 119 height 27
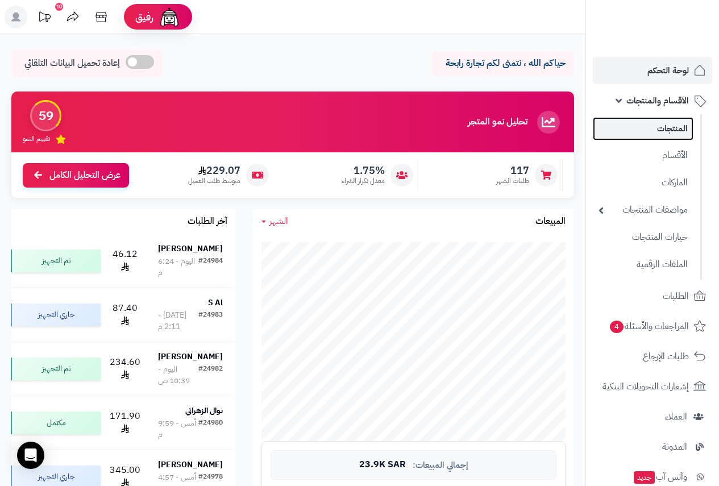
click at [668, 124] on link "المنتجات" at bounding box center [643, 128] width 101 height 23
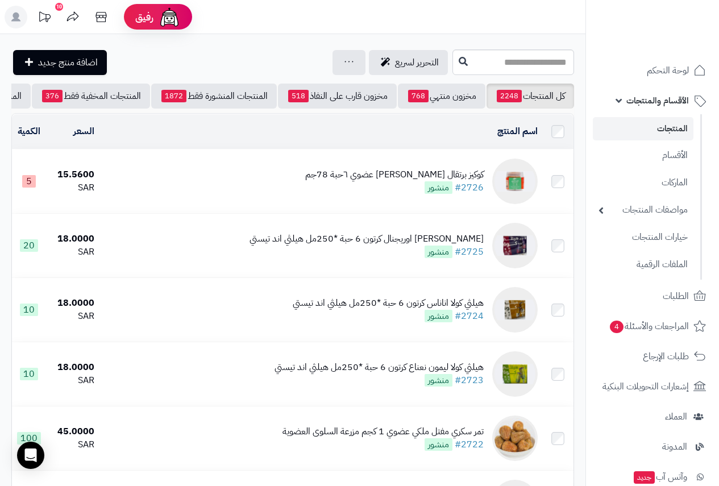
click at [389, 181] on div "كوكيز برتقال [PERSON_NAME] عضوي ٦حبة 78جم" at bounding box center [394, 174] width 178 height 13
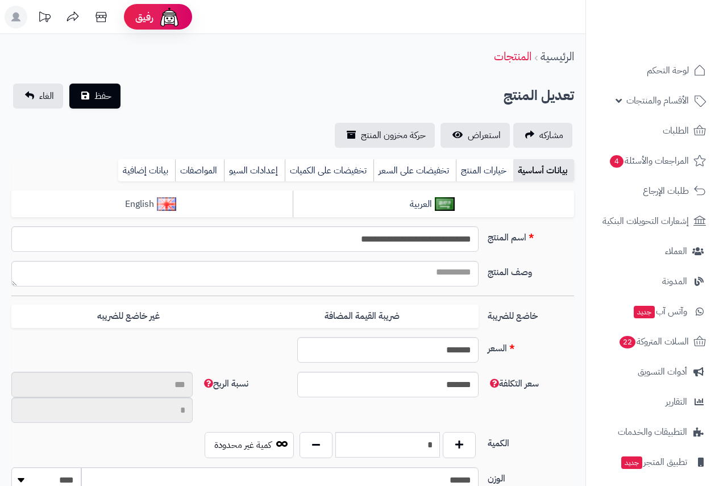
scroll to position [463, 0]
click at [149, 168] on link "بيانات إضافية" at bounding box center [146, 170] width 57 height 23
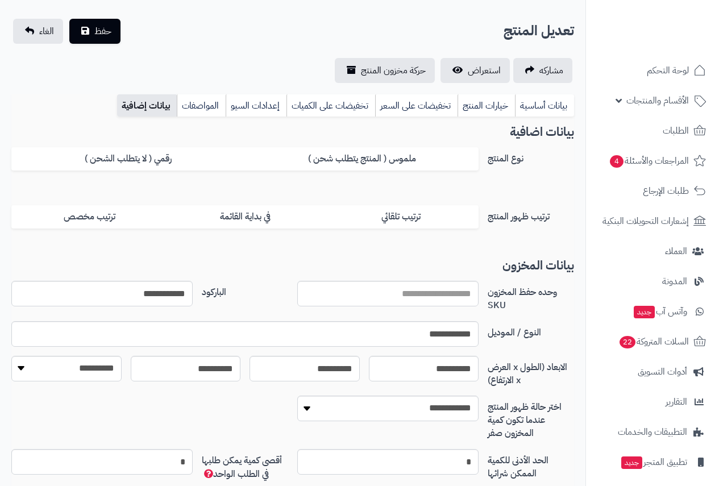
scroll to position [44, 0]
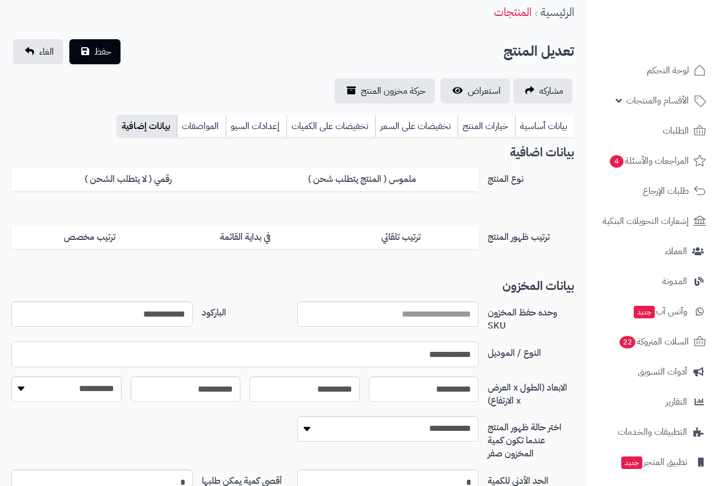
click at [412, 353] on input "**********" at bounding box center [244, 354] width 467 height 26
click at [535, 126] on link "بيانات أساسية" at bounding box center [544, 126] width 59 height 23
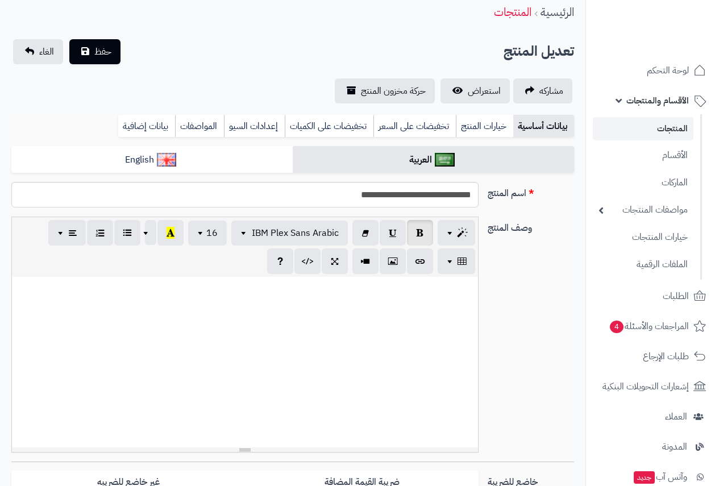
type input "*****"
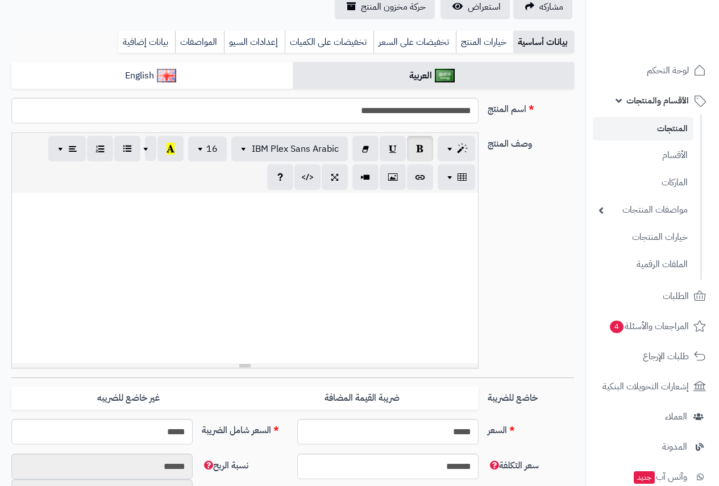
scroll to position [272, 0]
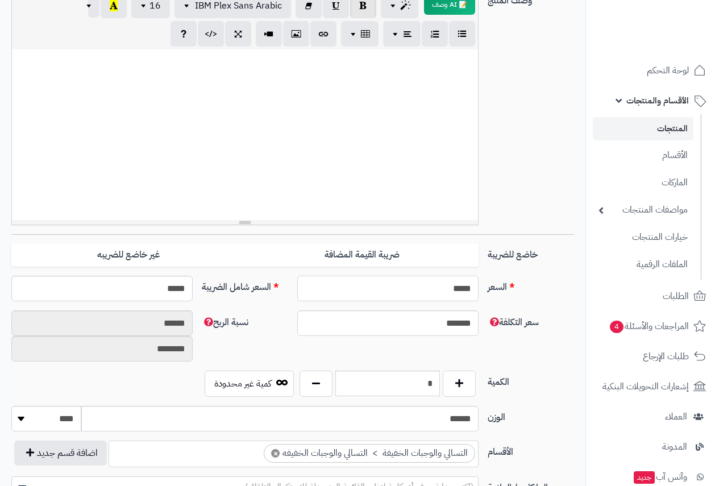
click at [444, 289] on input "*****" at bounding box center [387, 289] width 181 height 26
type input "*"
type input "*******"
type input "**********"
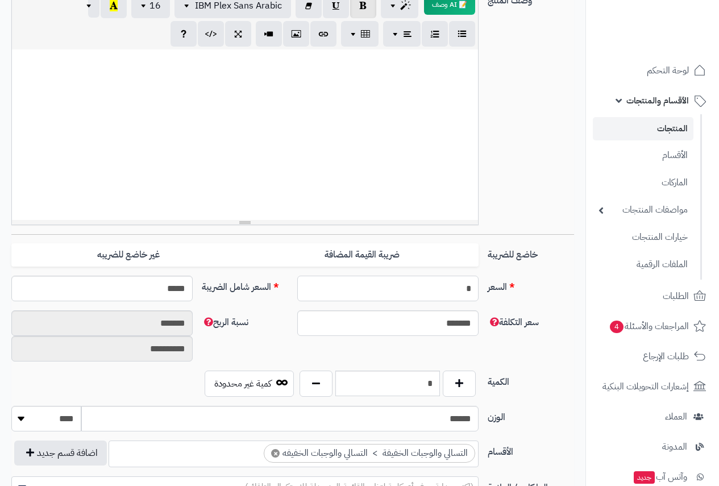
type input "**"
type input "******"
type input "********"
type input "**"
type input "*****"
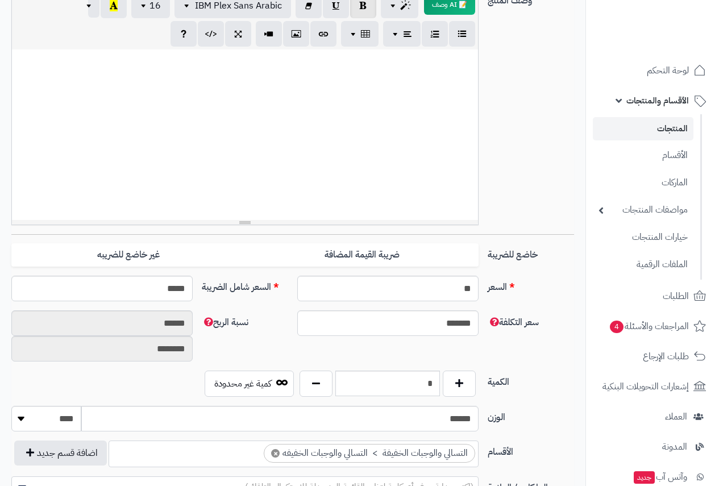
click at [548, 167] on div "وصف المنتج 📝 AI وصف p blockquote pre h1 h2 h3 h4 h5 h6 IBM Plex Sans Arabic Ari…" at bounding box center [293, 111] width 572 height 245
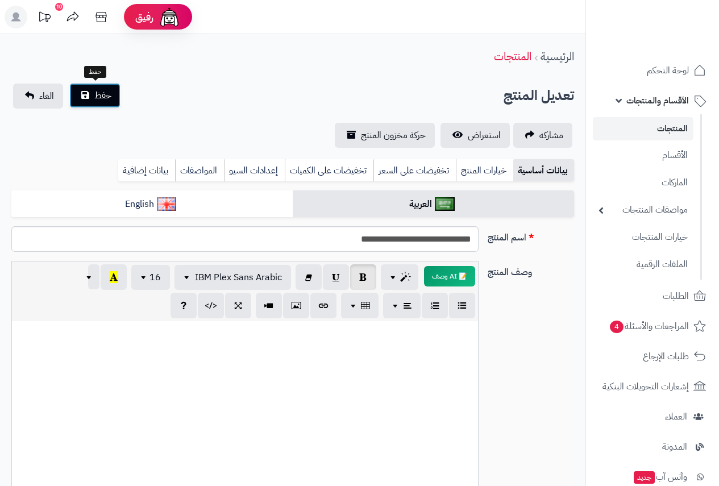
click at [91, 94] on button "حفظ" at bounding box center [94, 95] width 51 height 25
